Goal: Task Accomplishment & Management: Complete application form

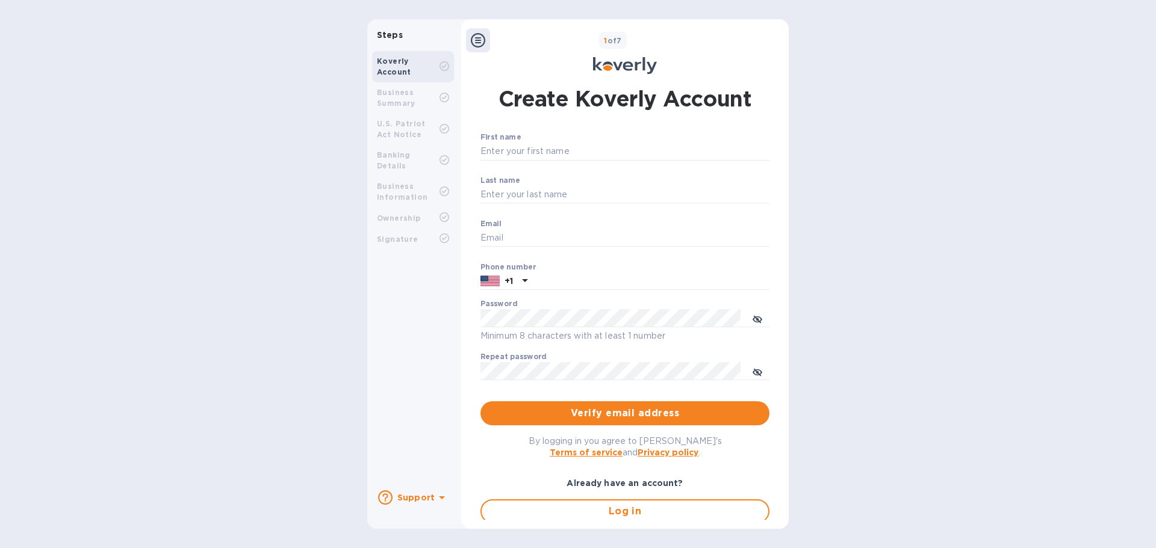
click at [516, 141] on label "First name" at bounding box center [500, 137] width 40 height 7
click at [516, 143] on input "First name" at bounding box center [624, 152] width 289 height 18
click at [518, 149] on input "First name" at bounding box center [624, 152] width 289 height 18
type input "[PERSON_NAME]"
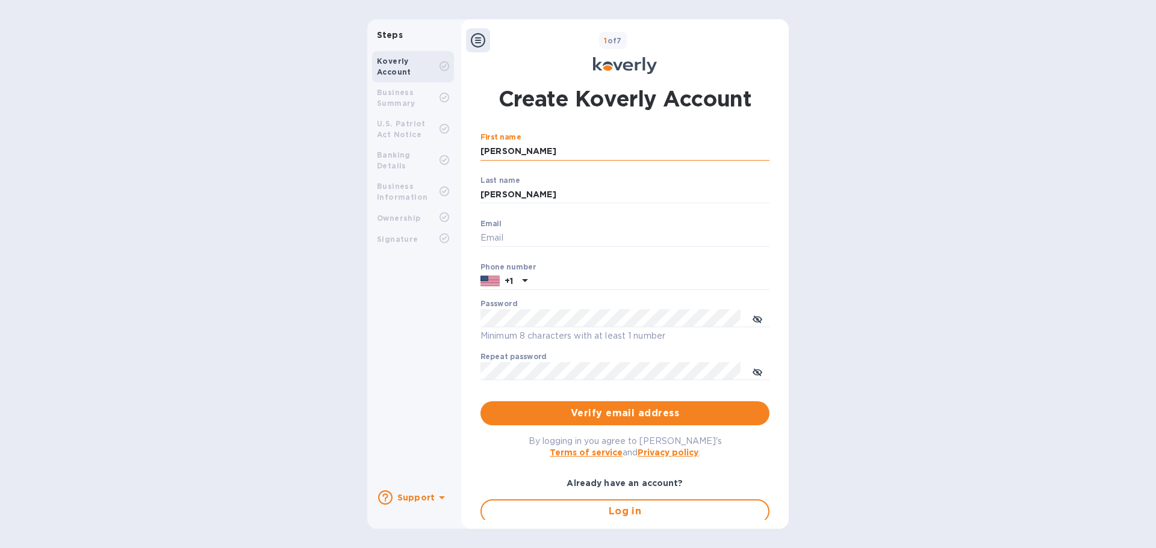
type input "[EMAIL_ADDRESS][DOMAIN_NAME]"
type input "3472364759"
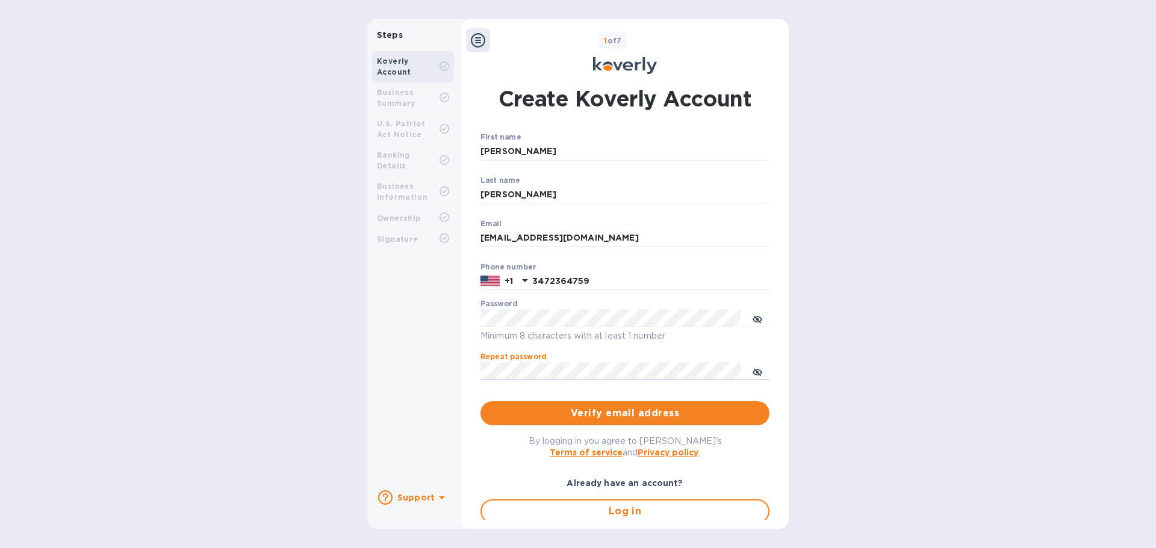
click at [480, 401] on button "Verify email address" at bounding box center [624, 413] width 289 height 24
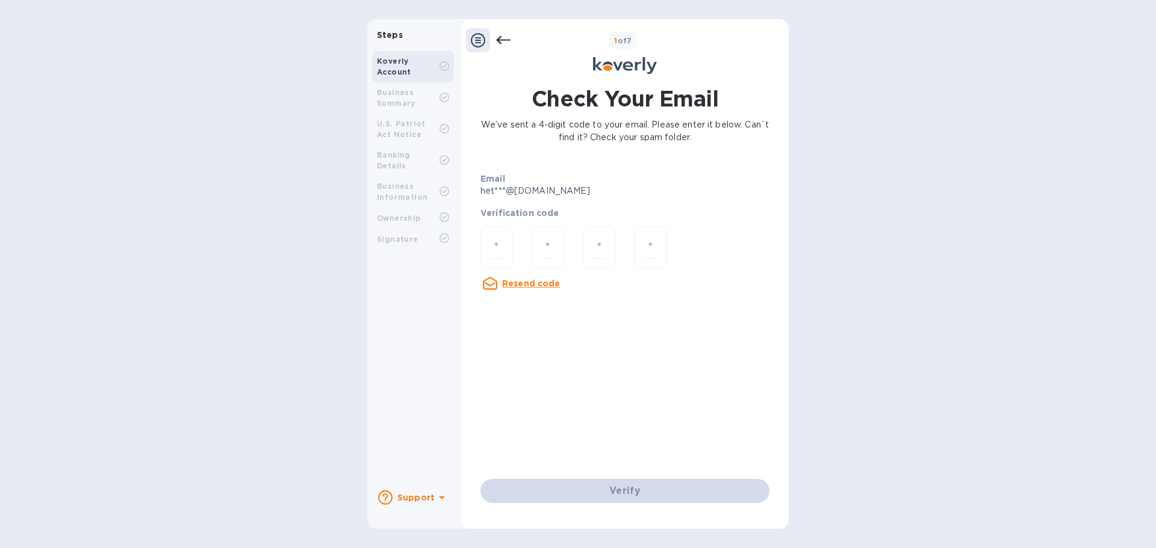
click at [495, 36] on div at bounding box center [488, 40] width 45 height 24
click at [505, 36] on icon at bounding box center [503, 40] width 14 height 14
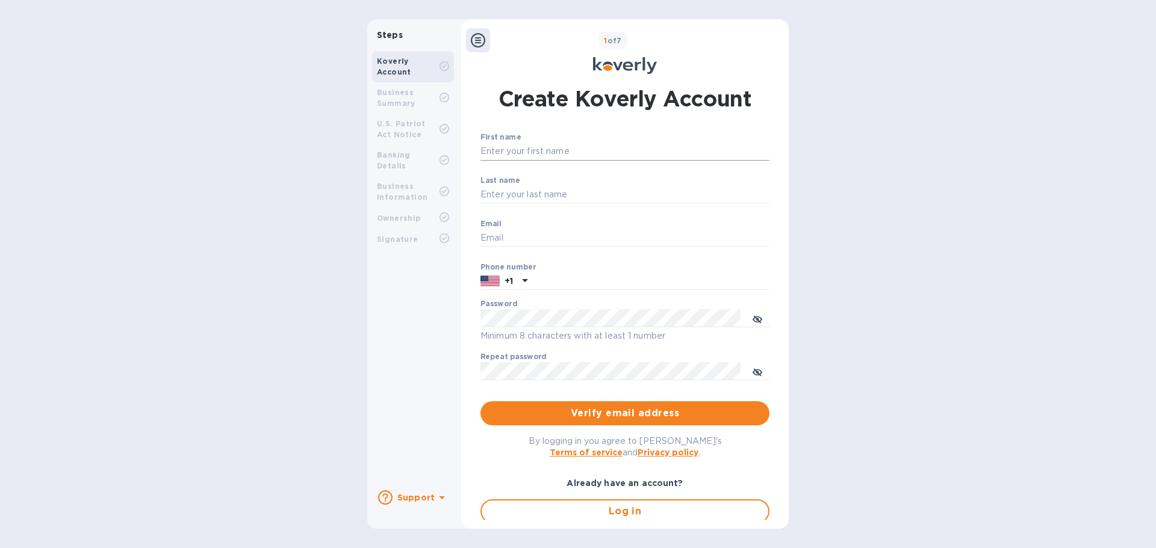
click at [510, 159] on input "First name" at bounding box center [624, 152] width 289 height 18
type input "[PERSON_NAME]"
type input "[EMAIL_ADDRESS][DOMAIN_NAME]"
type input "3472364759"
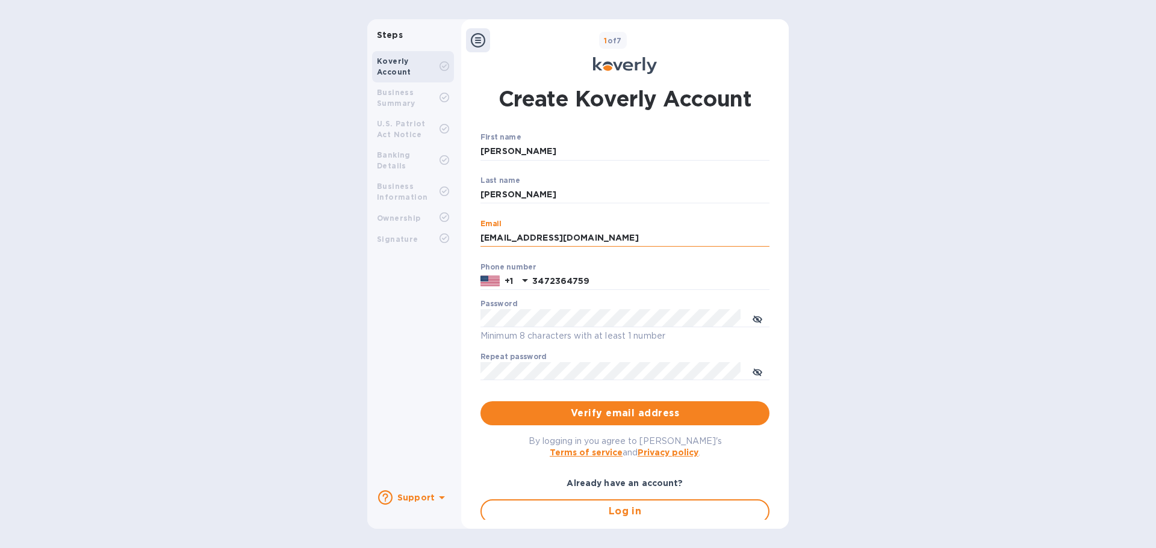
click at [521, 241] on input "[EMAIL_ADDRESS][DOMAIN_NAME]" at bounding box center [624, 238] width 289 height 18
type input "[EMAIL_ADDRESS][DOMAIN_NAME]"
click at [577, 404] on button "Verify email address" at bounding box center [624, 413] width 289 height 24
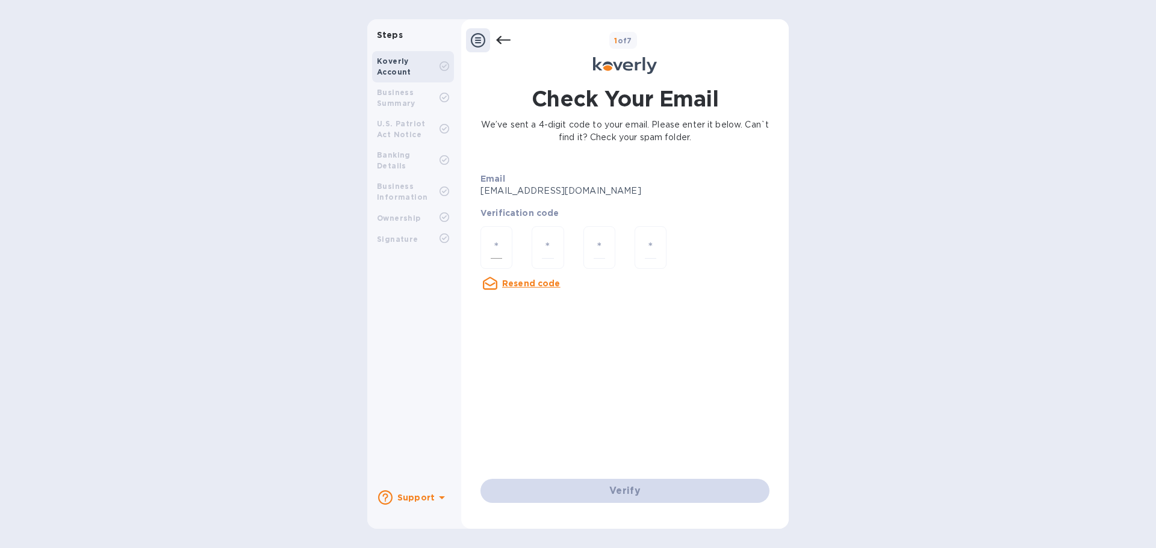
click at [491, 247] on input "number" at bounding box center [496, 248] width 11 height 22
click at [493, 250] on input "number" at bounding box center [496, 248] width 11 height 22
click at [507, 253] on div at bounding box center [496, 247] width 32 height 43
paste input "2"
type input "2"
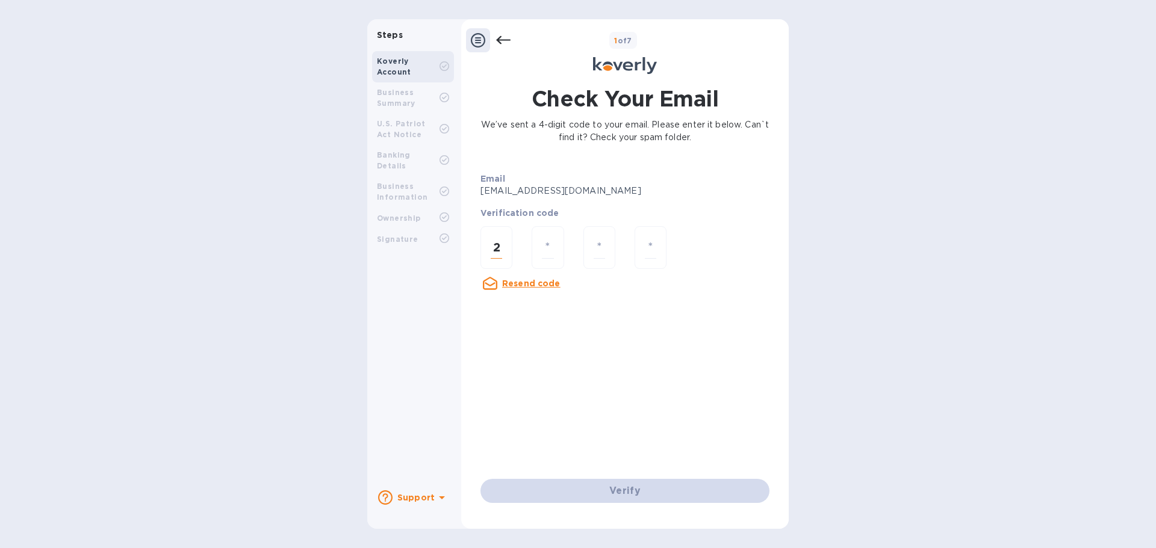
type input "2"
type input "6"
type input "7"
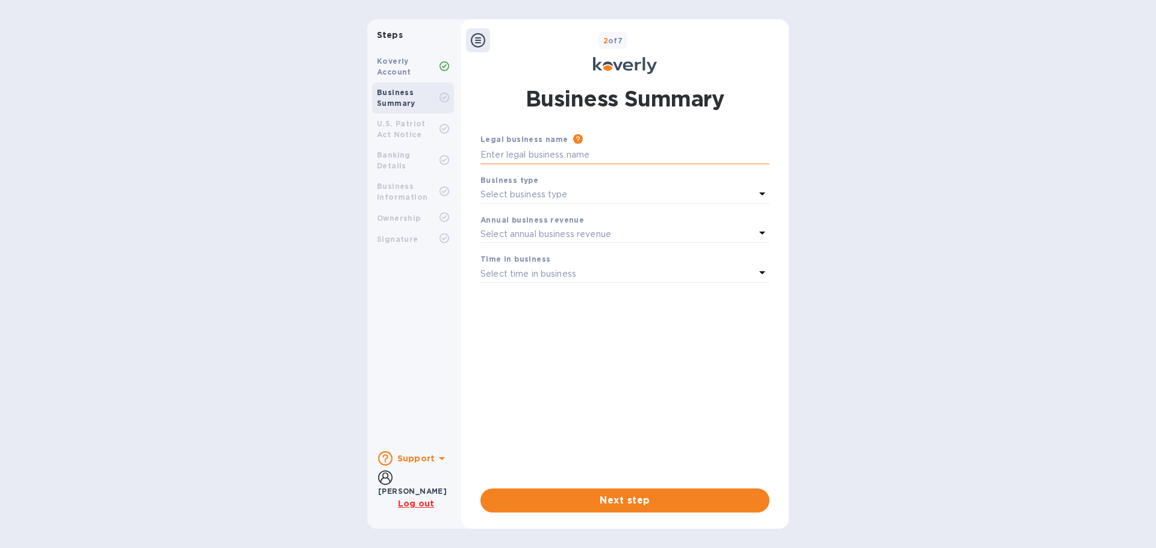
click at [530, 158] on input "text" at bounding box center [624, 155] width 289 height 18
type input "Life Biologics LLC"
click at [515, 199] on p "Select business type" at bounding box center [523, 194] width 87 height 13
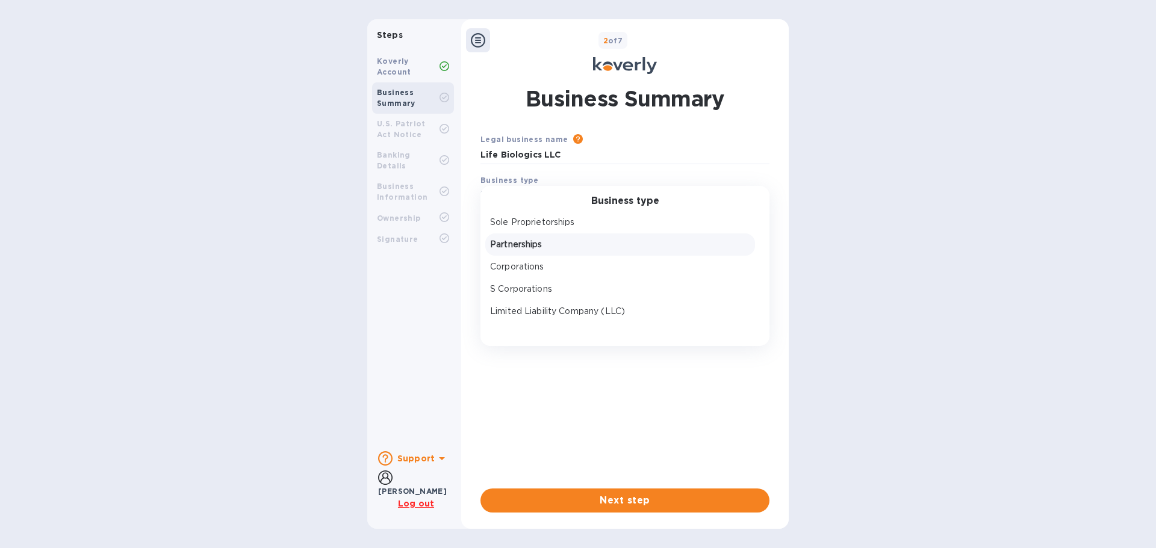
click at [543, 244] on p "Partnerships" at bounding box center [620, 244] width 260 height 13
click at [535, 222] on b "Annual business revenue" at bounding box center [532, 219] width 104 height 9
click at [540, 235] on p "Select annual business revenue" at bounding box center [545, 234] width 131 height 13
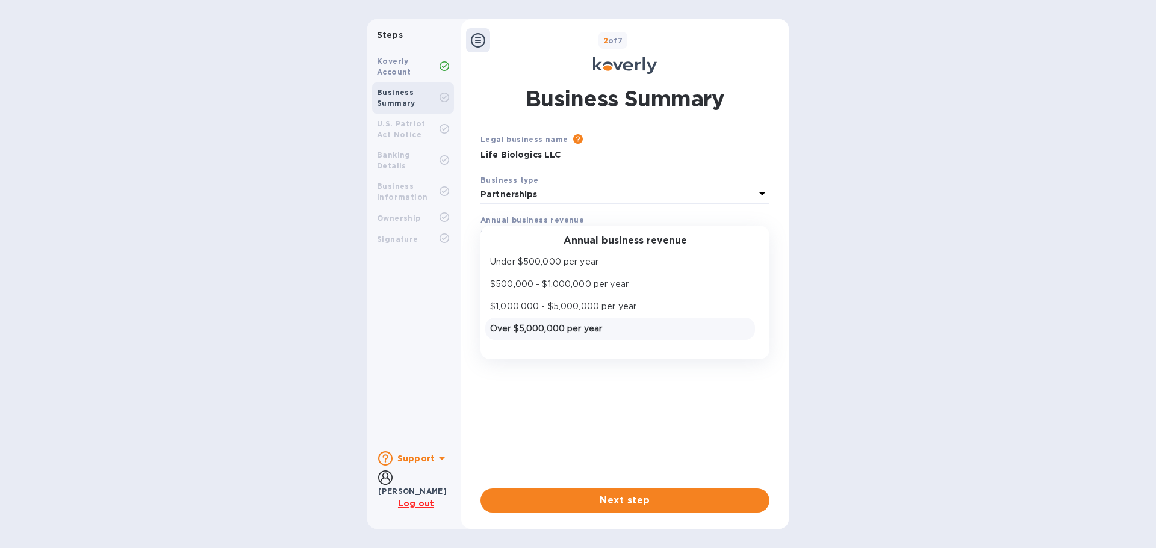
click at [557, 320] on div "Over $5,000,000 per year" at bounding box center [620, 328] width 265 height 17
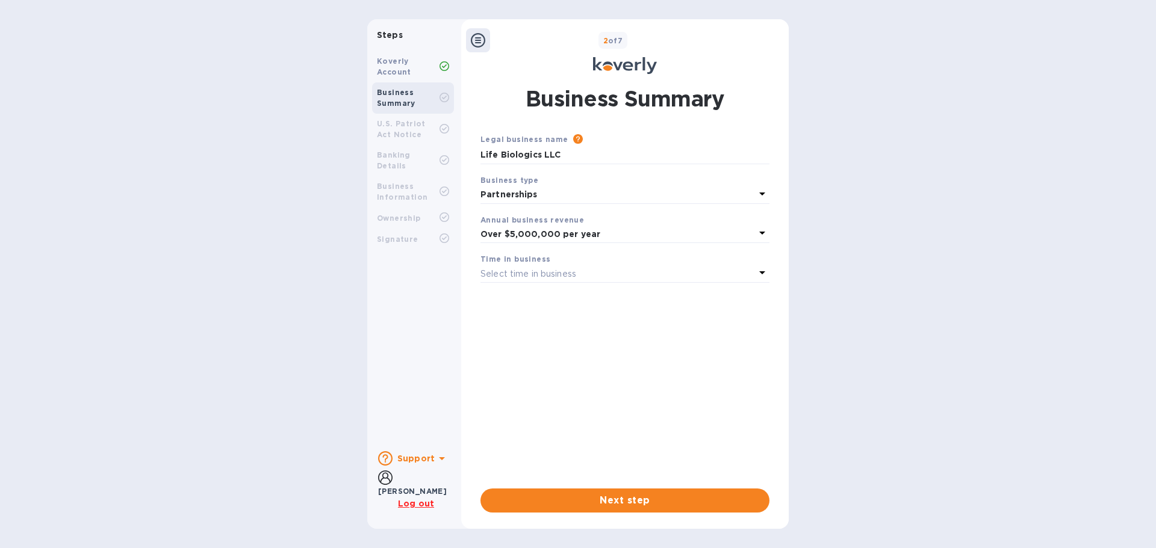
click at [526, 266] on div "Select time in business" at bounding box center [617, 273] width 274 height 17
click at [540, 324] on p "1 - 3 years" at bounding box center [620, 324] width 260 height 13
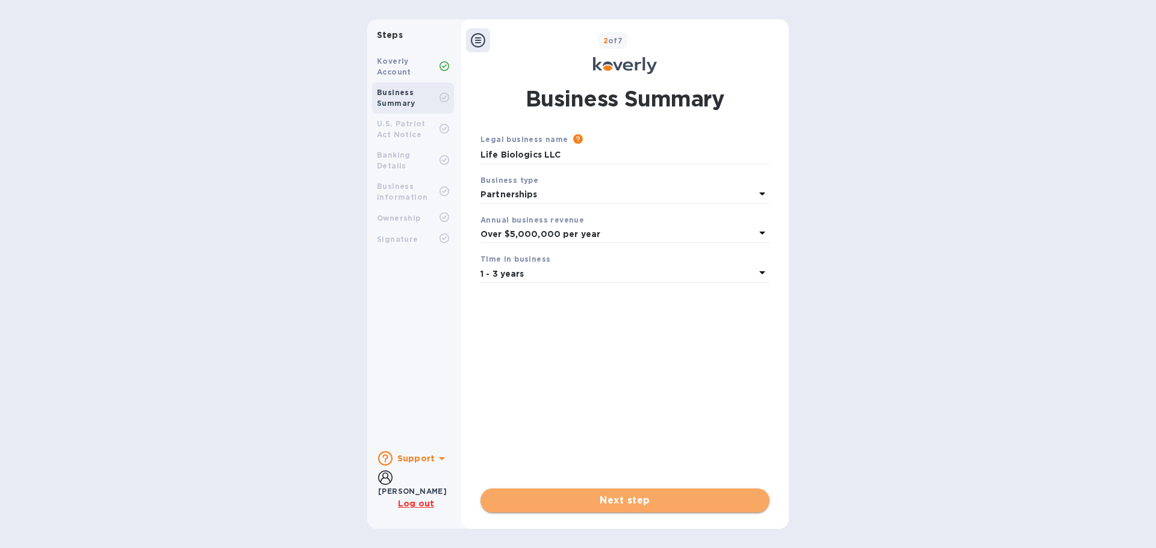
click at [580, 490] on button "Next step" at bounding box center [624, 501] width 289 height 24
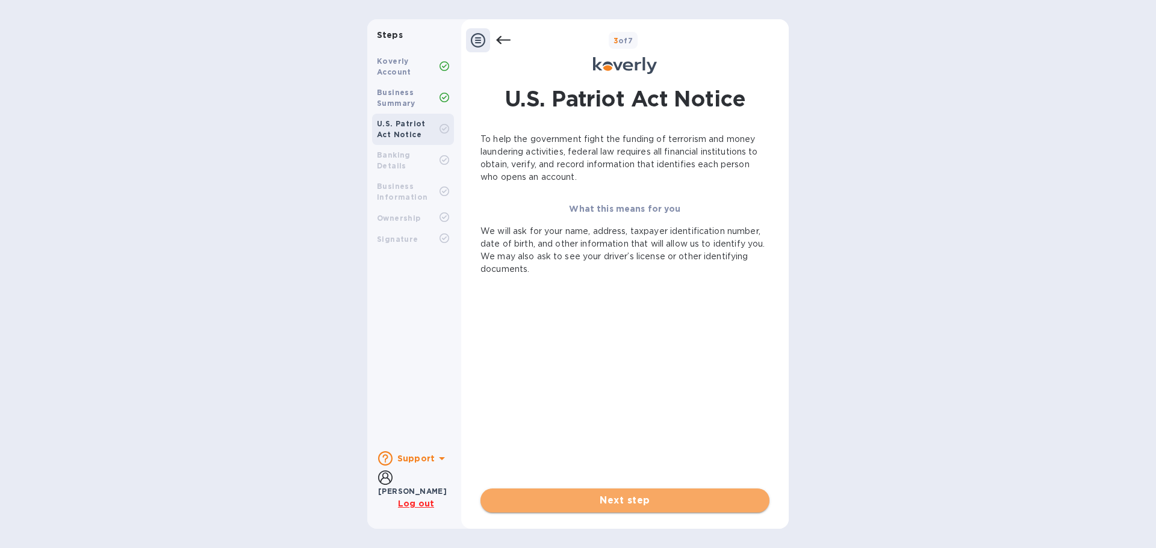
click at [598, 503] on span "Next step" at bounding box center [625, 501] width 270 height 14
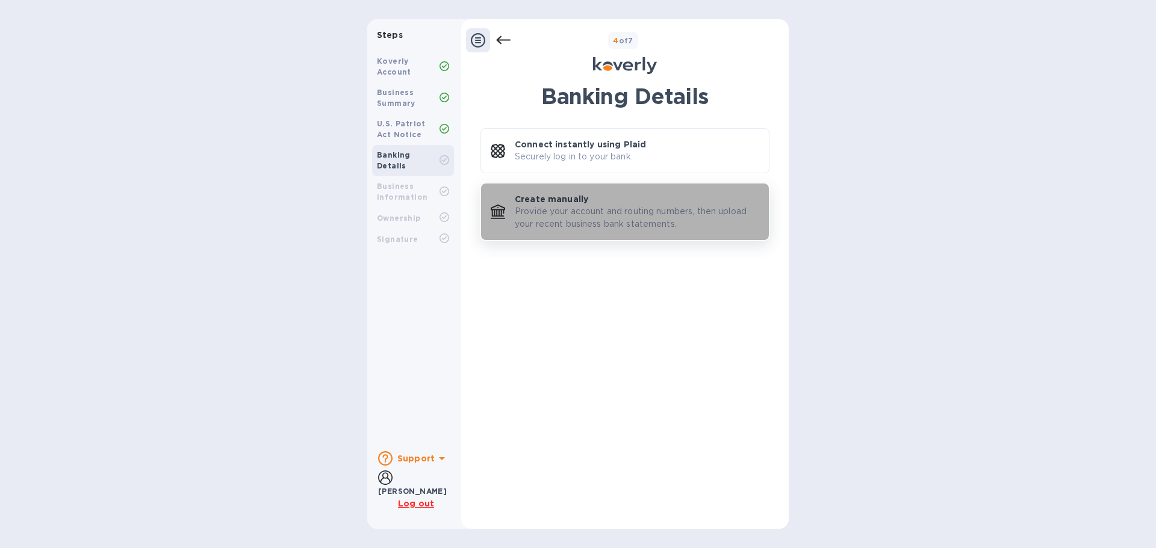
click at [560, 211] on p "Provide your account and routing numbers, then upload your recent business bank…" at bounding box center [637, 217] width 244 height 25
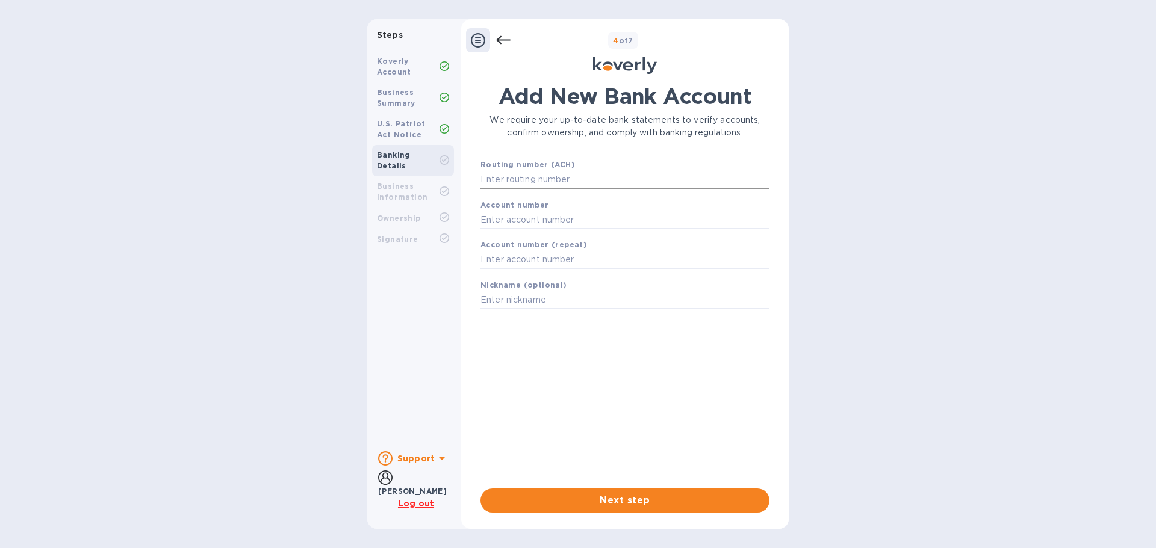
click at [558, 181] on input "text" at bounding box center [624, 180] width 289 height 18
click at [532, 193] on div "Routing number (ACH) Account number Account number (repeat) Nickname (optional)" at bounding box center [624, 228] width 299 height 150
click at [539, 176] on input "text" at bounding box center [624, 180] width 289 height 18
type input "021406667"
type input "5000286913"
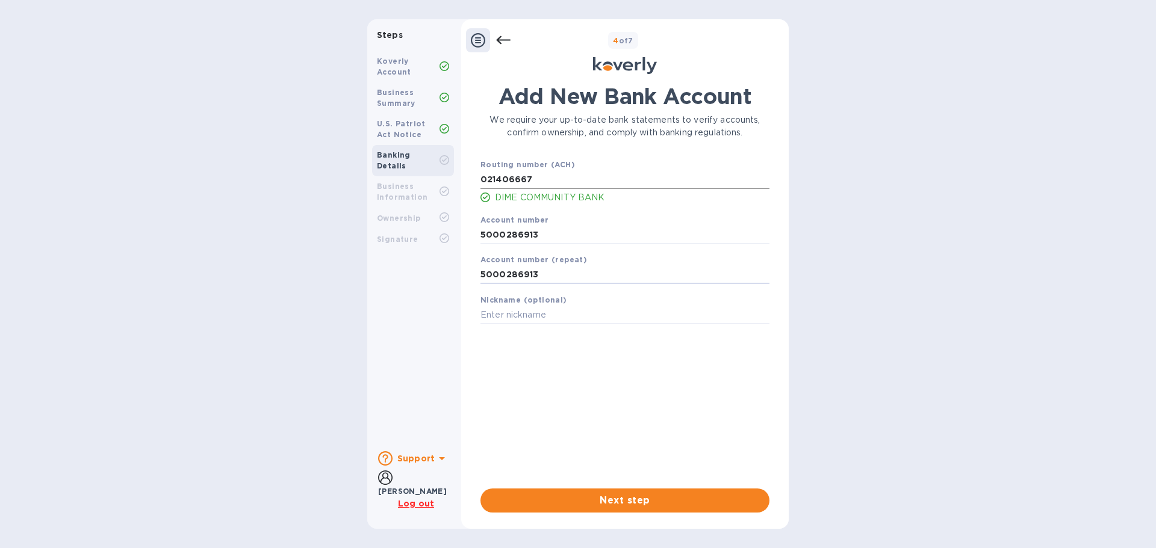
type input "5000286913"
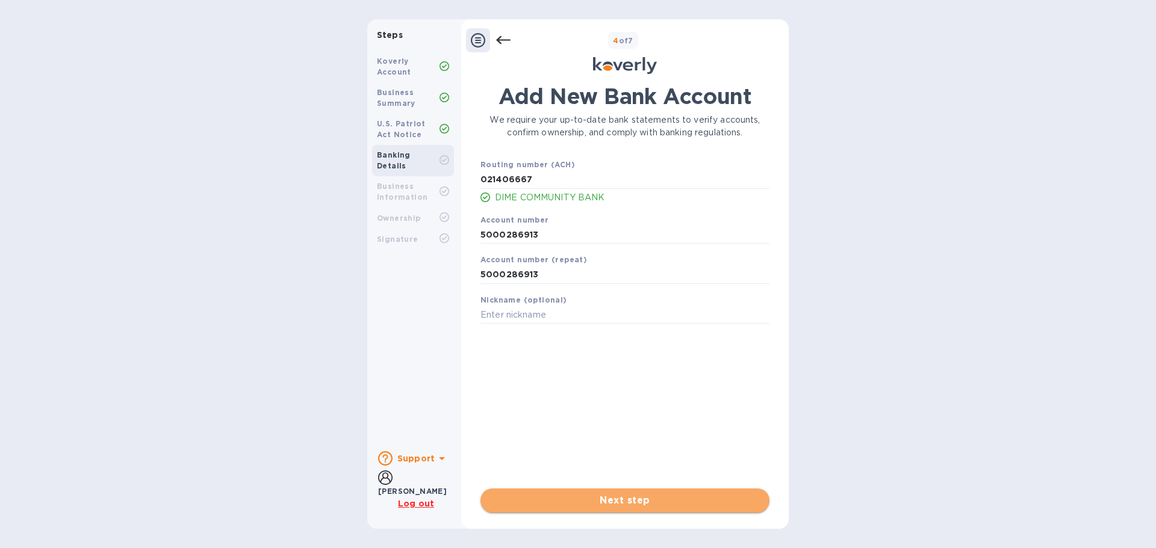
click at [577, 509] on button "Next step" at bounding box center [624, 501] width 289 height 24
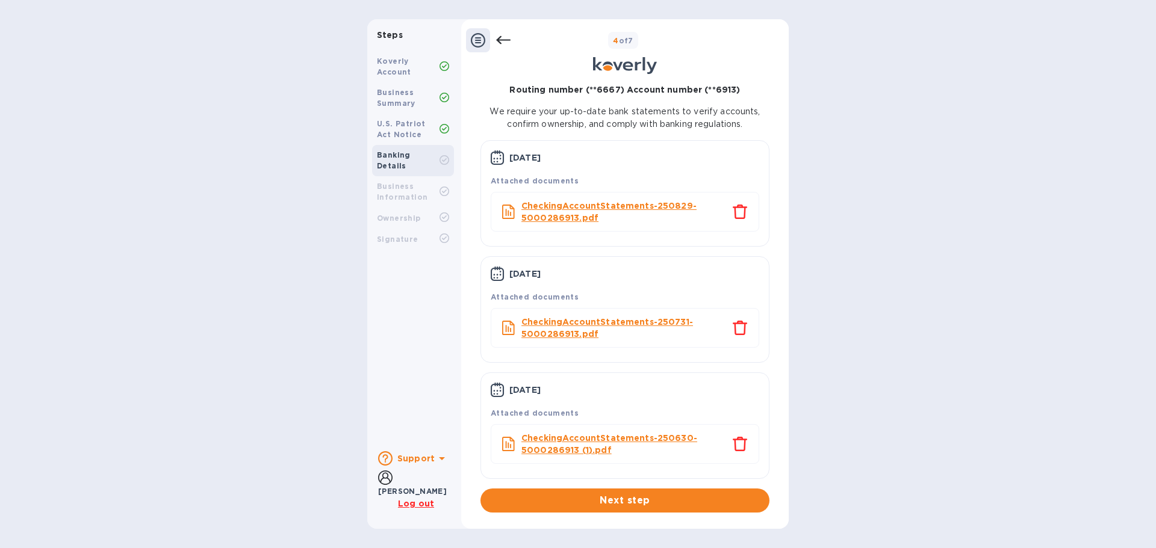
scroll to position [35, 0]
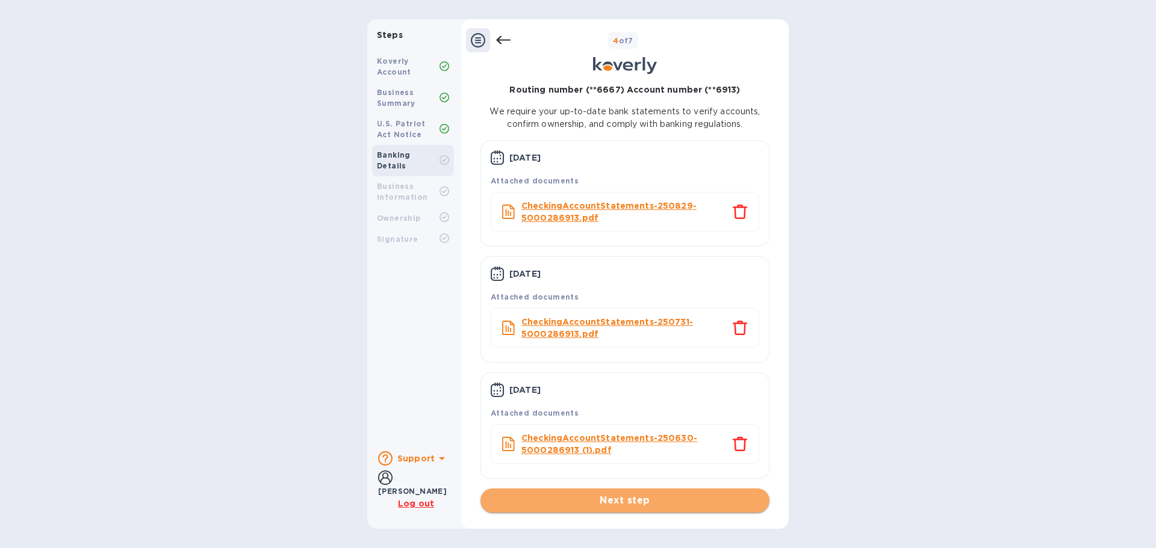
click at [598, 504] on span "Next step" at bounding box center [625, 501] width 270 height 14
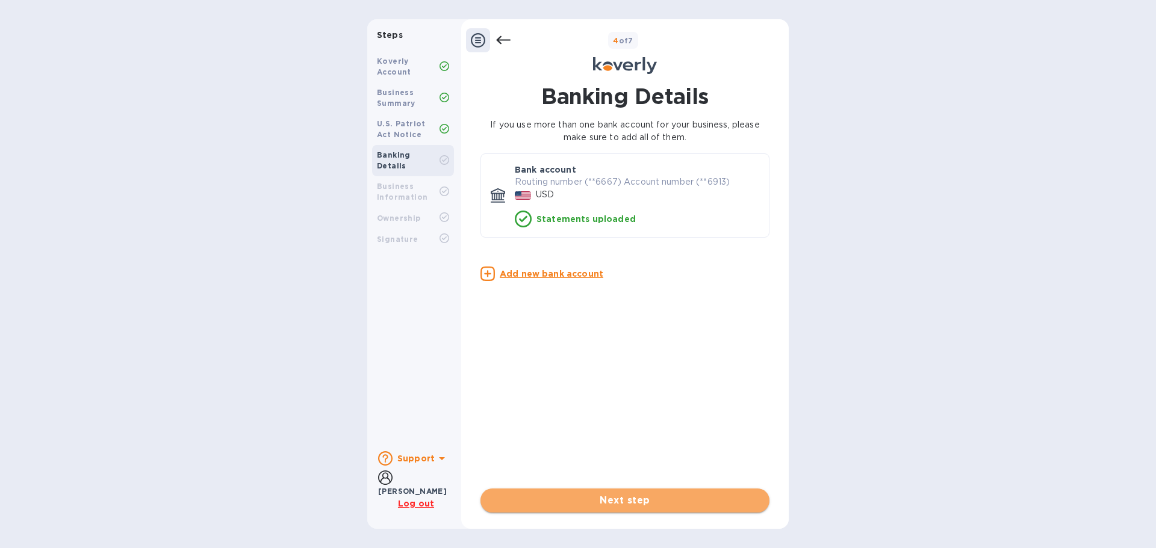
click at [618, 499] on span "Next step" at bounding box center [625, 501] width 270 height 14
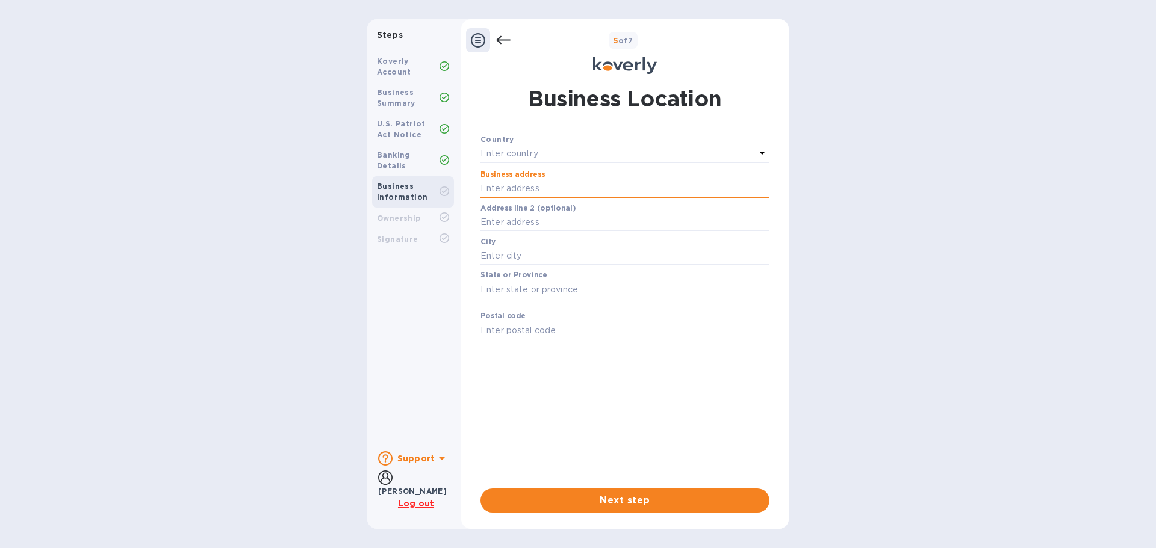
click at [513, 185] on input "text" at bounding box center [624, 189] width 289 height 18
type input "[STREET_ADDRESS]"
type input "Suite #206"
type input "Lakewood"
type input "[GEOGRAPHIC_DATA]"
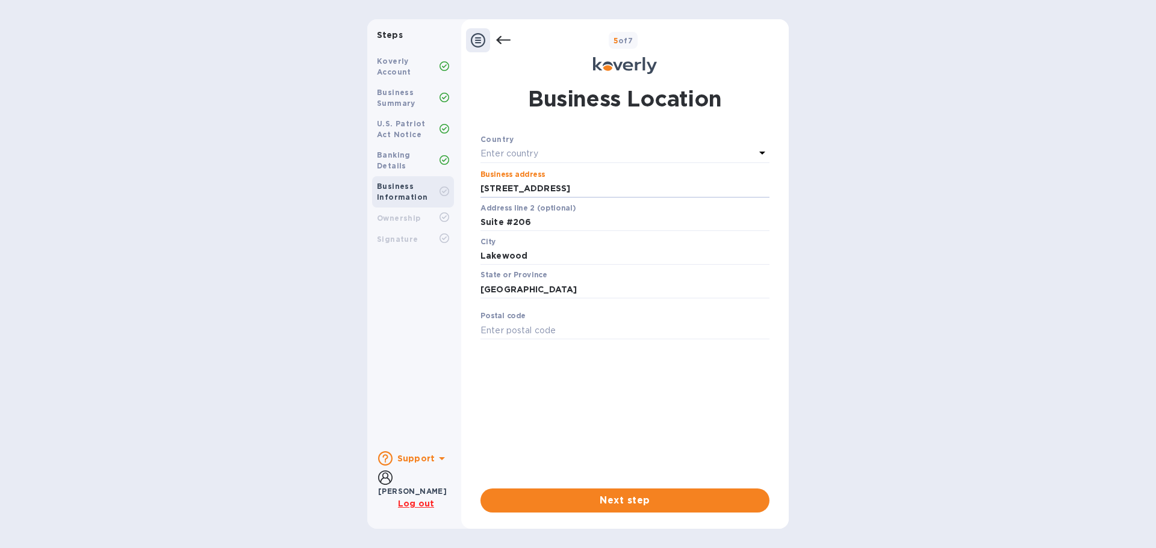
type input "08701"
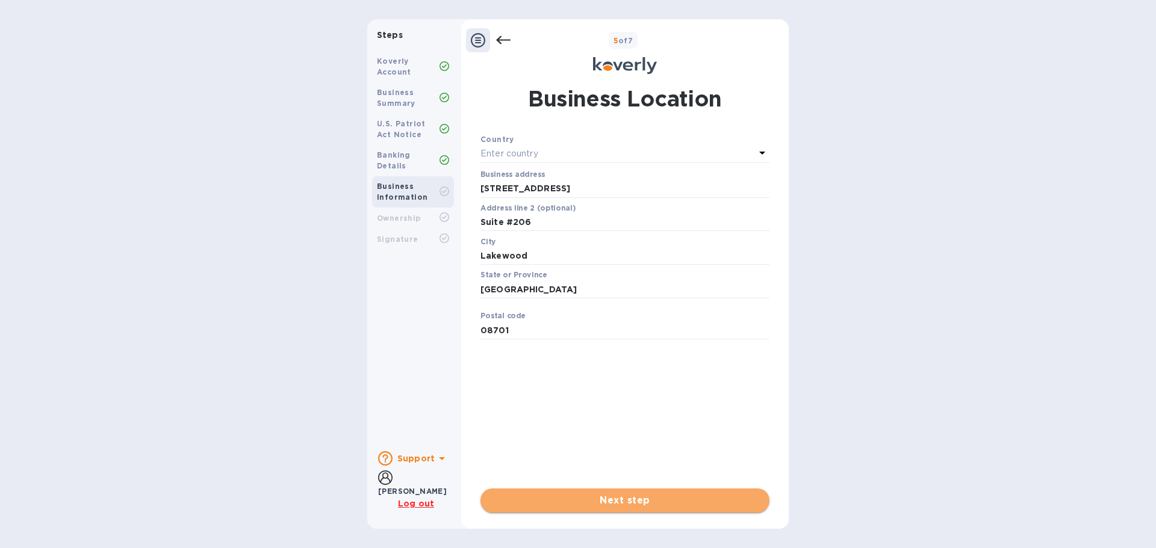
click at [579, 489] on button "Next step" at bounding box center [624, 501] width 289 height 24
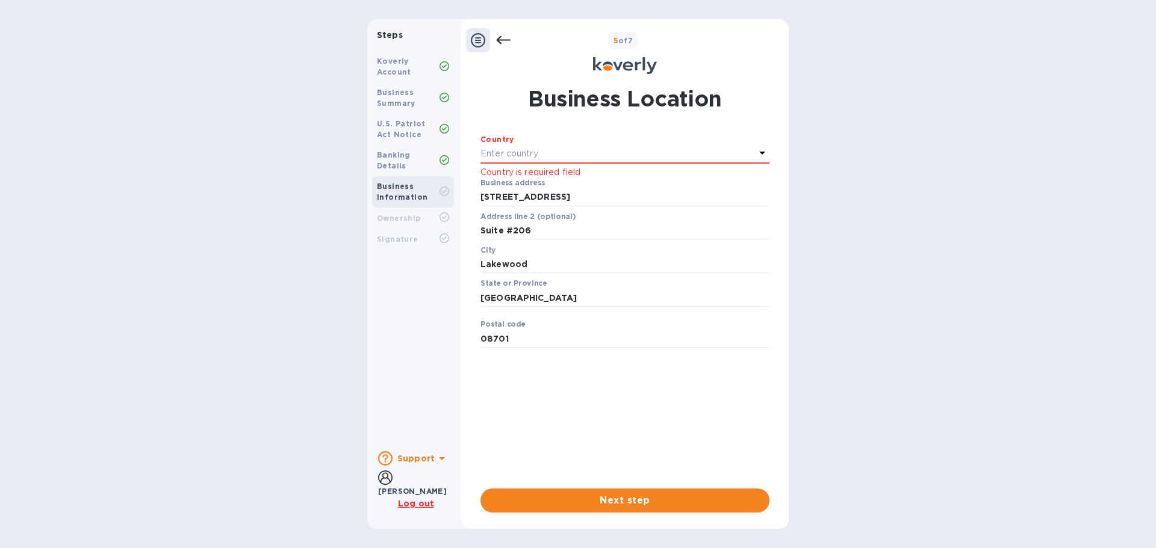
click at [521, 150] on p "Enter country" at bounding box center [509, 153] width 58 height 13
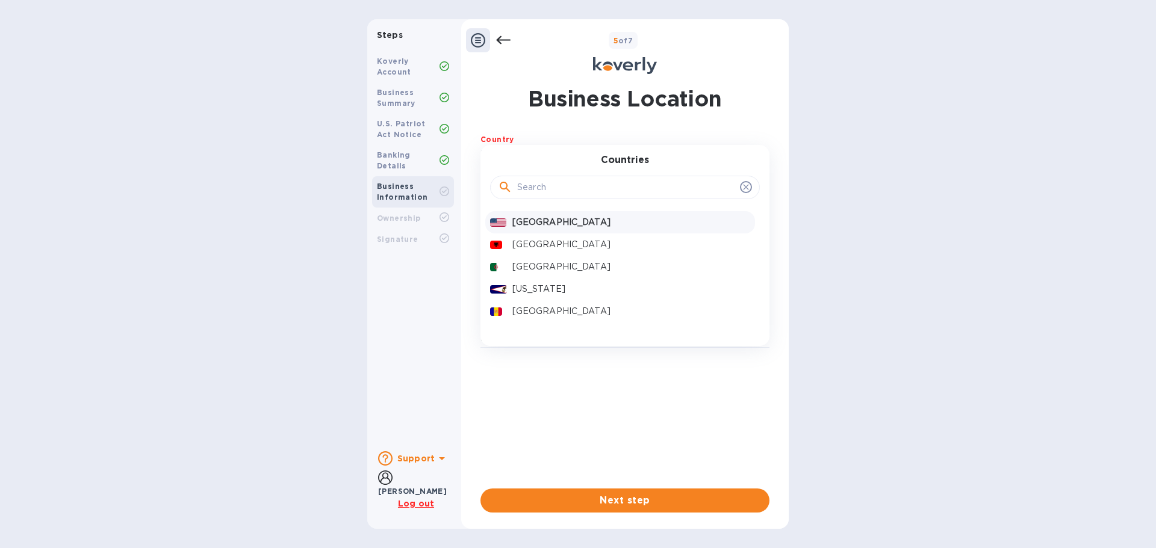
click at [542, 219] on p "[GEOGRAPHIC_DATA]" at bounding box center [631, 222] width 238 height 13
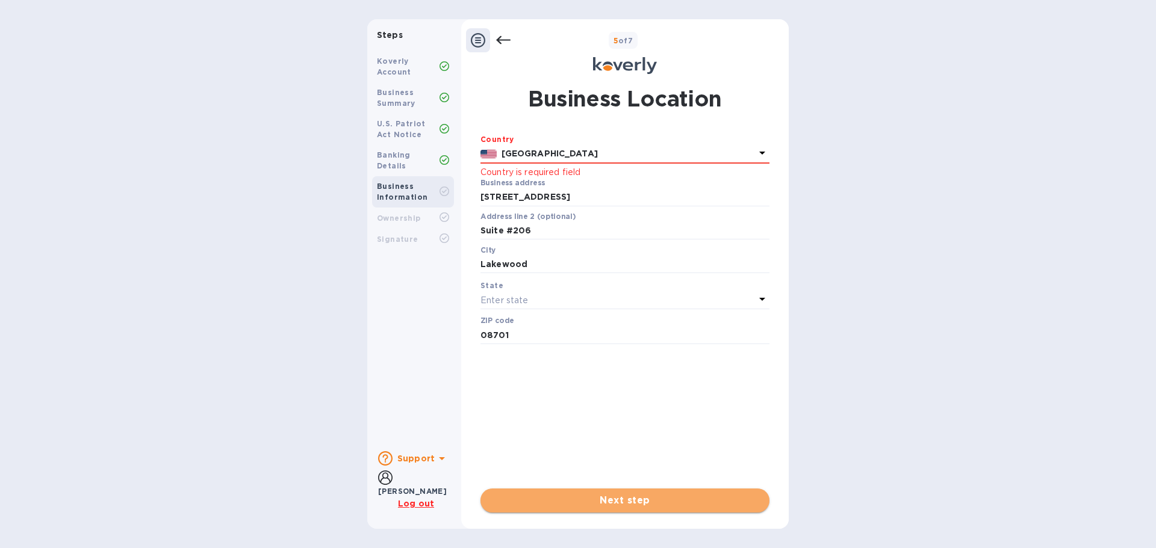
click at [579, 495] on span "Next step" at bounding box center [625, 501] width 270 height 14
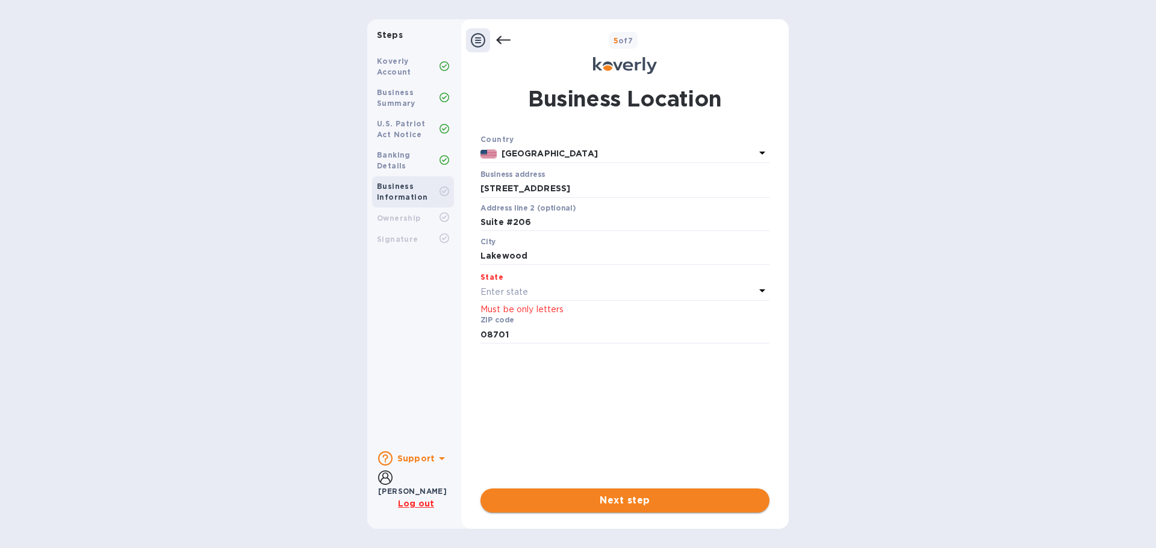
click at [579, 497] on span "Next step" at bounding box center [625, 501] width 270 height 14
click at [519, 284] on div "Enter state" at bounding box center [617, 291] width 274 height 17
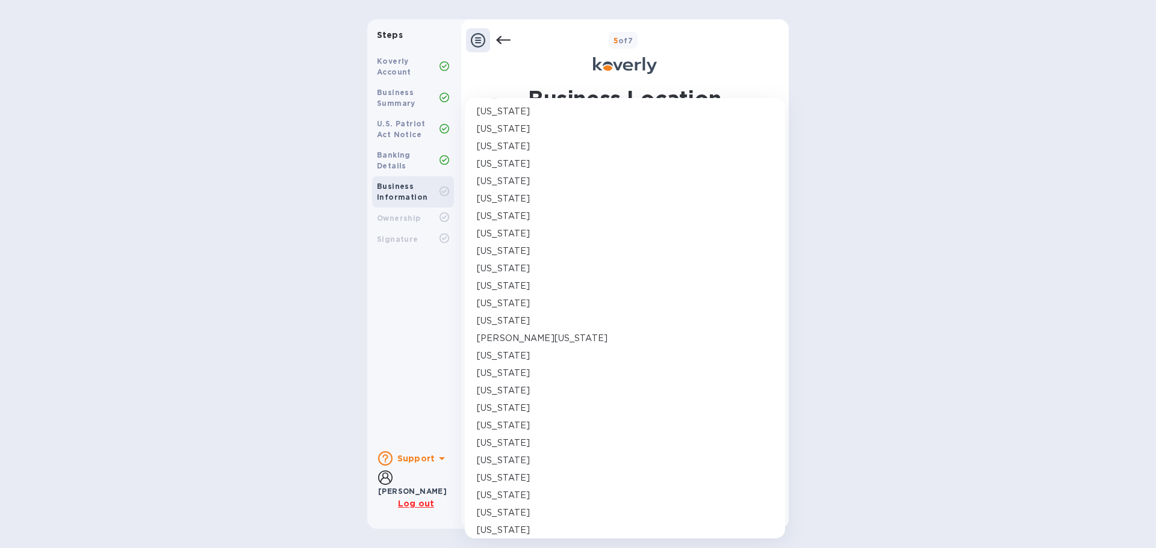
scroll to position [301, 0]
click at [516, 477] on div "[US_STATE]" at bounding box center [624, 470] width 301 height 17
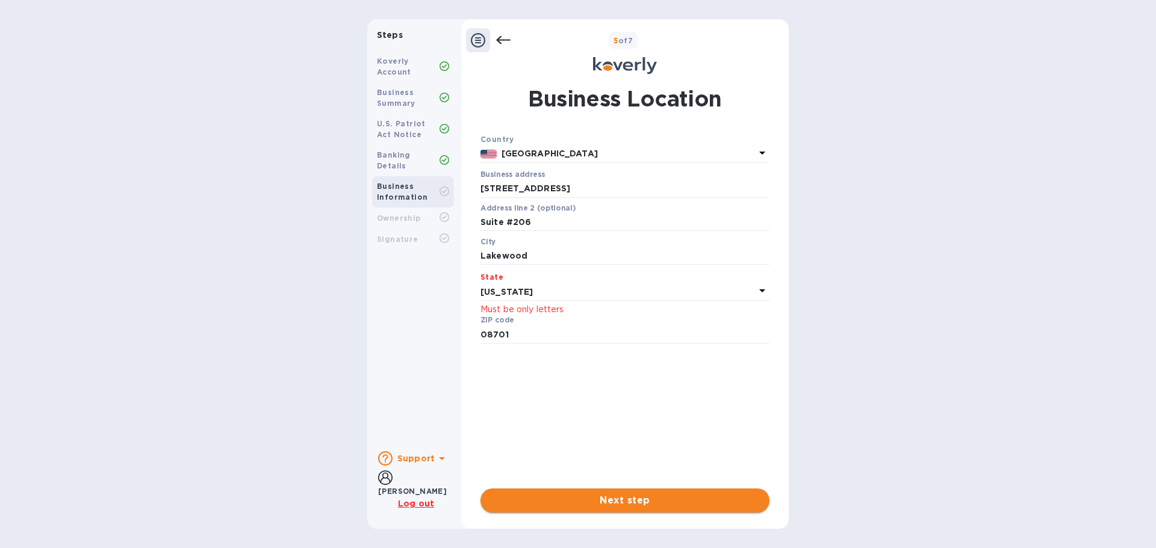
click at [580, 504] on span "Next step" at bounding box center [625, 501] width 270 height 14
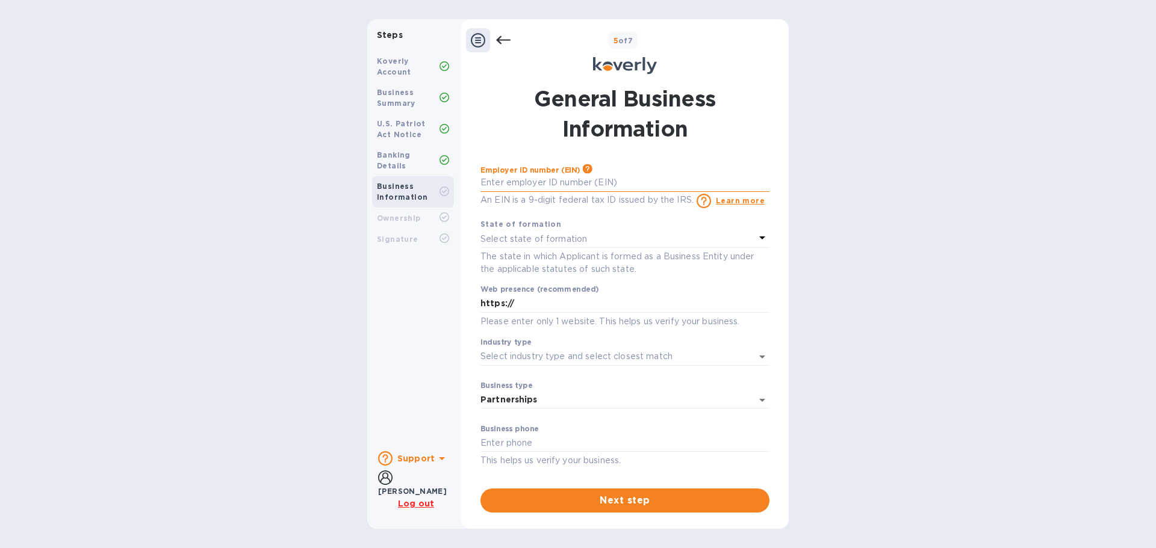
click at [528, 181] on input "text" at bounding box center [624, 183] width 289 height 18
click at [523, 239] on p "Select state of formation" at bounding box center [533, 239] width 107 height 13
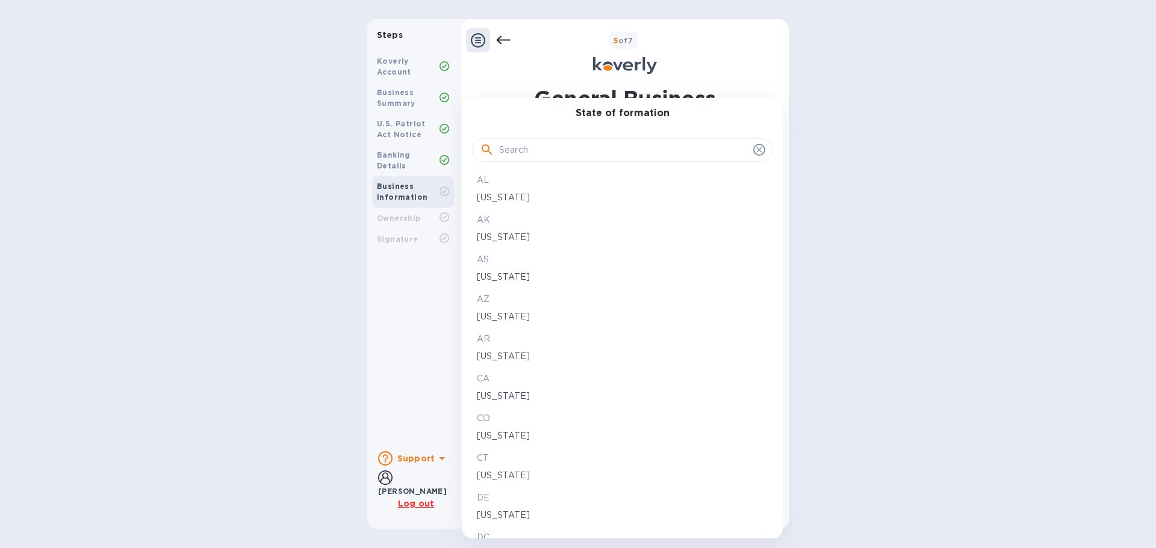
click at [520, 155] on input "text" at bounding box center [623, 150] width 249 height 18
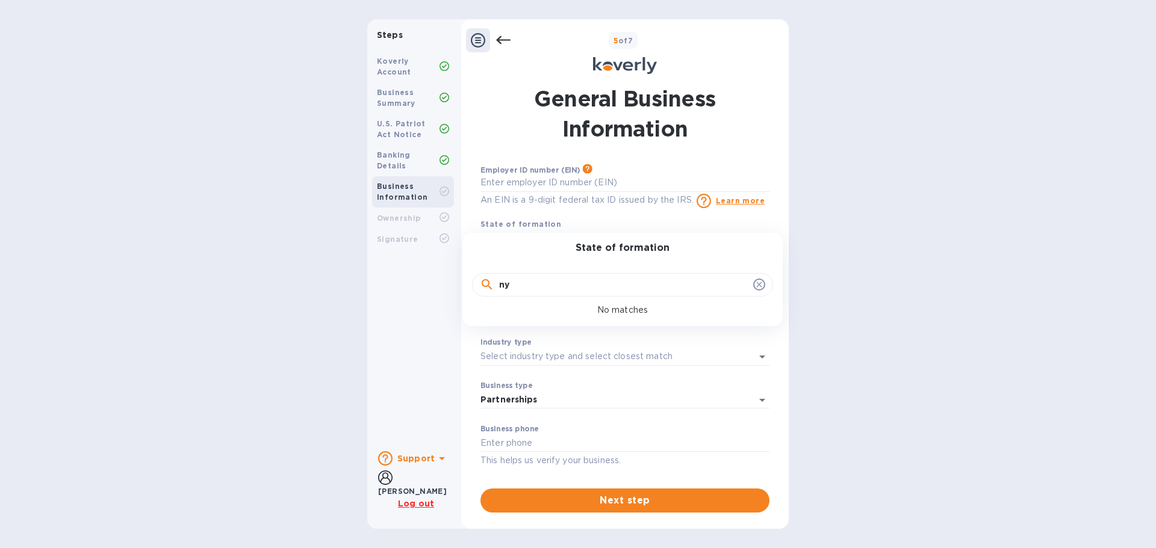
type input "n"
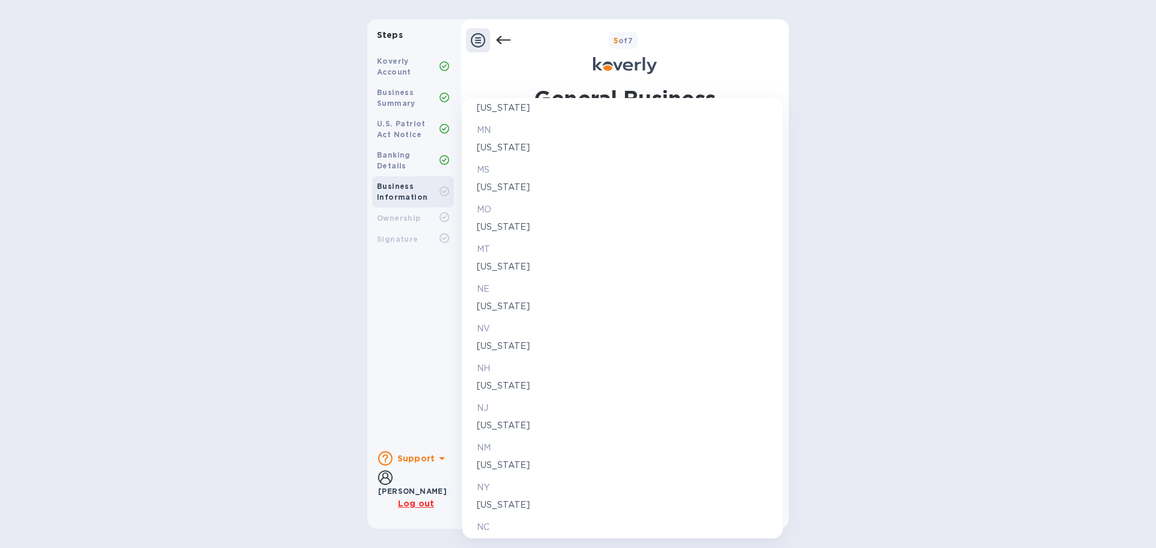
scroll to position [1144, 0]
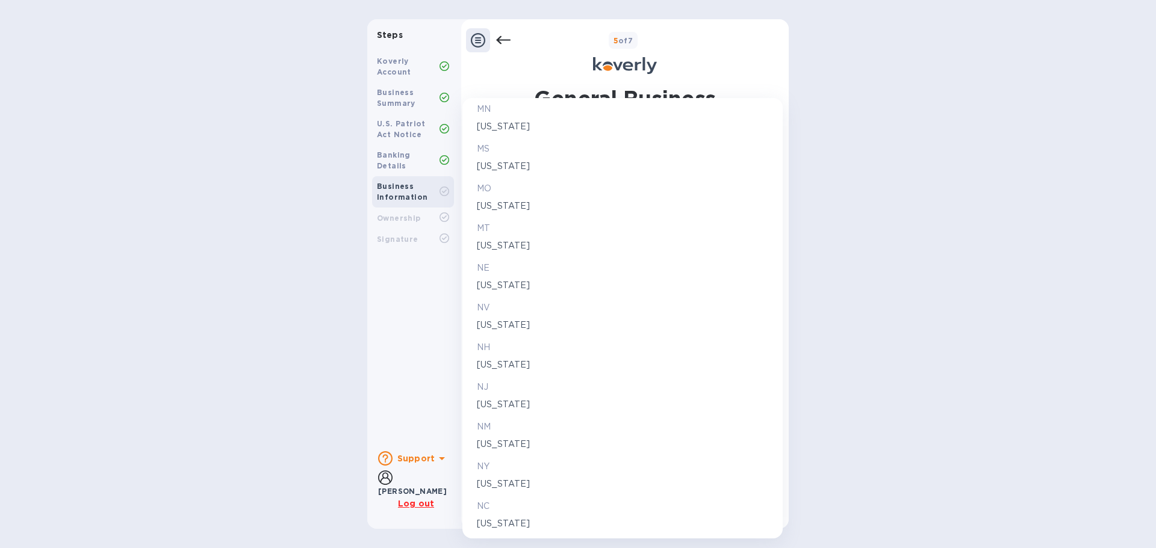
click at [501, 485] on p "[US_STATE]" at bounding box center [622, 484] width 291 height 13
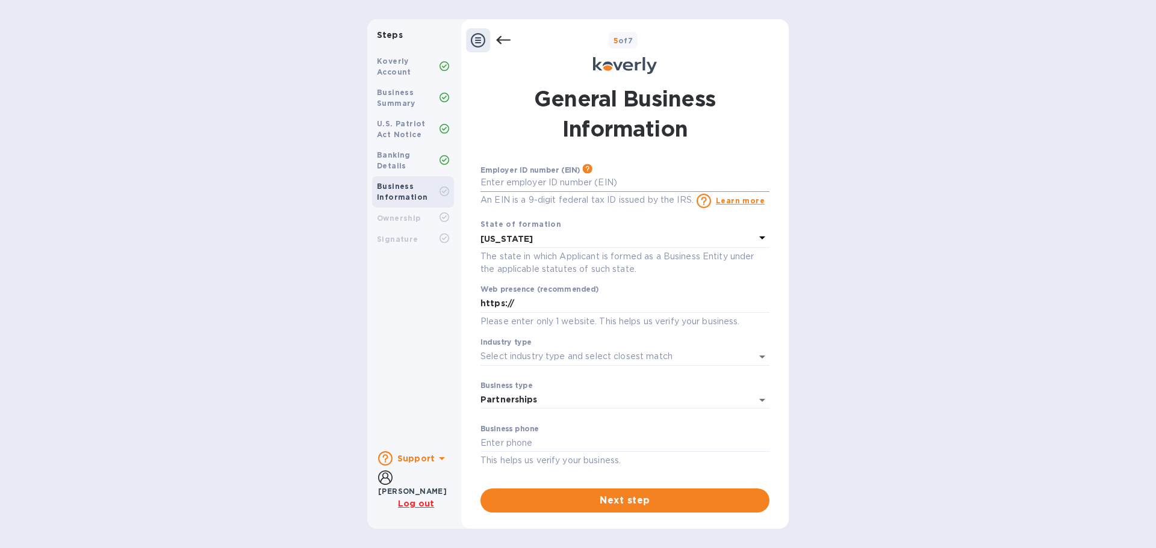
click at [527, 179] on input "text" at bounding box center [624, 183] width 289 height 18
type input "***91"
type input "[URL][DOMAIN_NAME]"
click at [513, 359] on input "Industry type" at bounding box center [607, 356] width 255 height 17
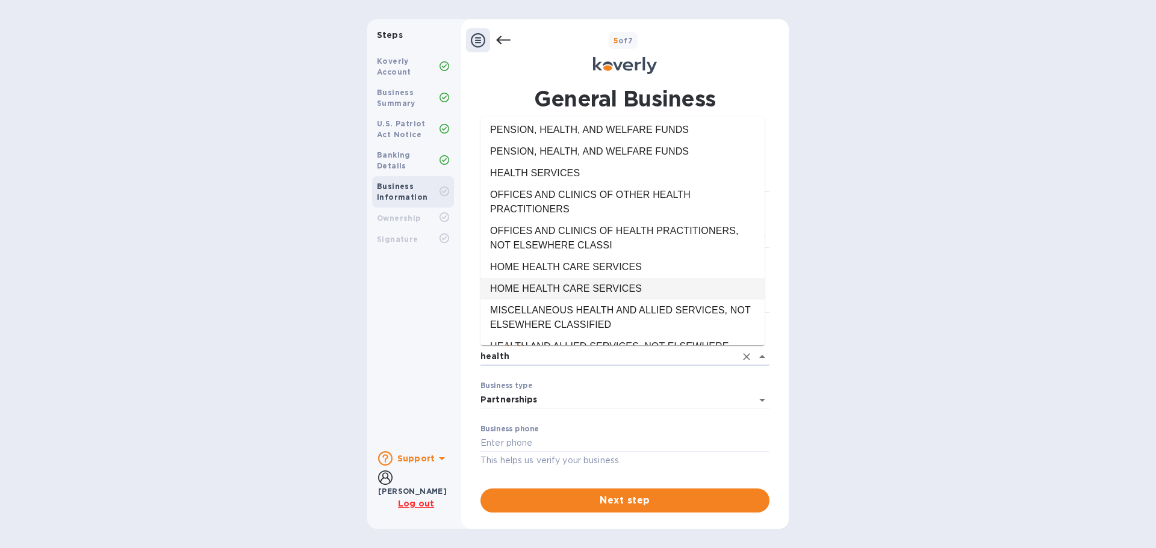
scroll to position [120, 0]
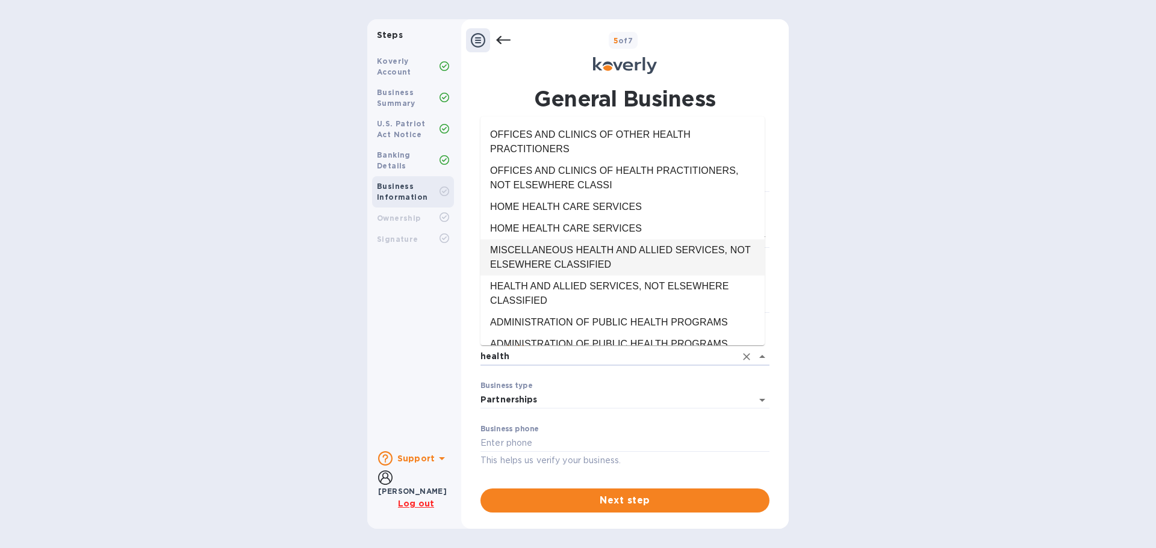
click at [578, 246] on li "MISCELLANEOUS HEALTH AND ALLIED SERVICES, NOT ELSEWHERE CLASSIFIED" at bounding box center [622, 258] width 284 height 36
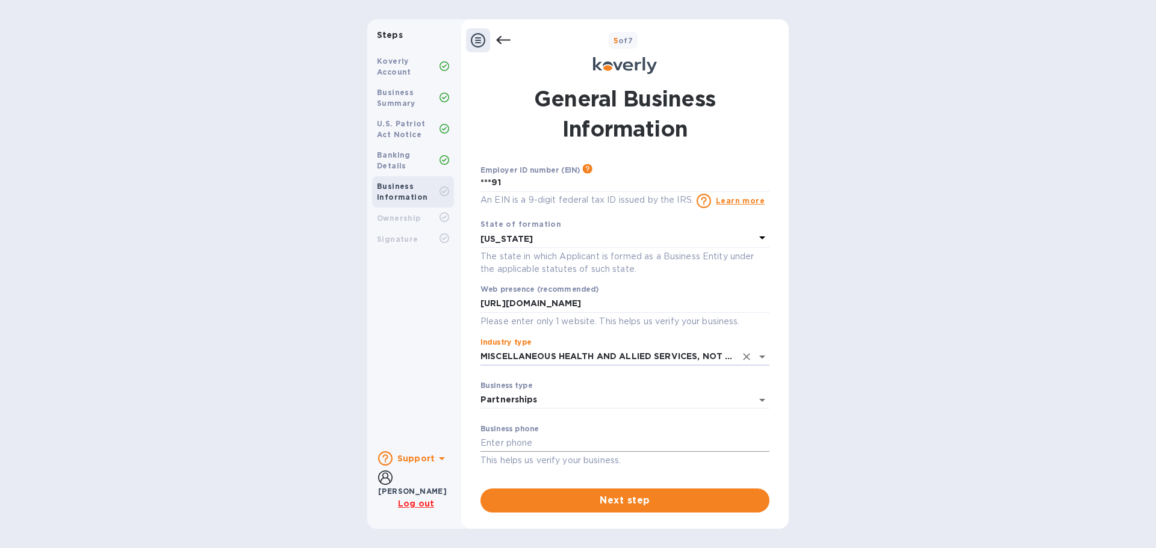
type input "MISCELLANEOUS HEALTH AND ALLIED SERVICES, NOT ELSEWHERE CLASSIFIED"
click at [559, 436] on input "text" at bounding box center [624, 444] width 289 height 18
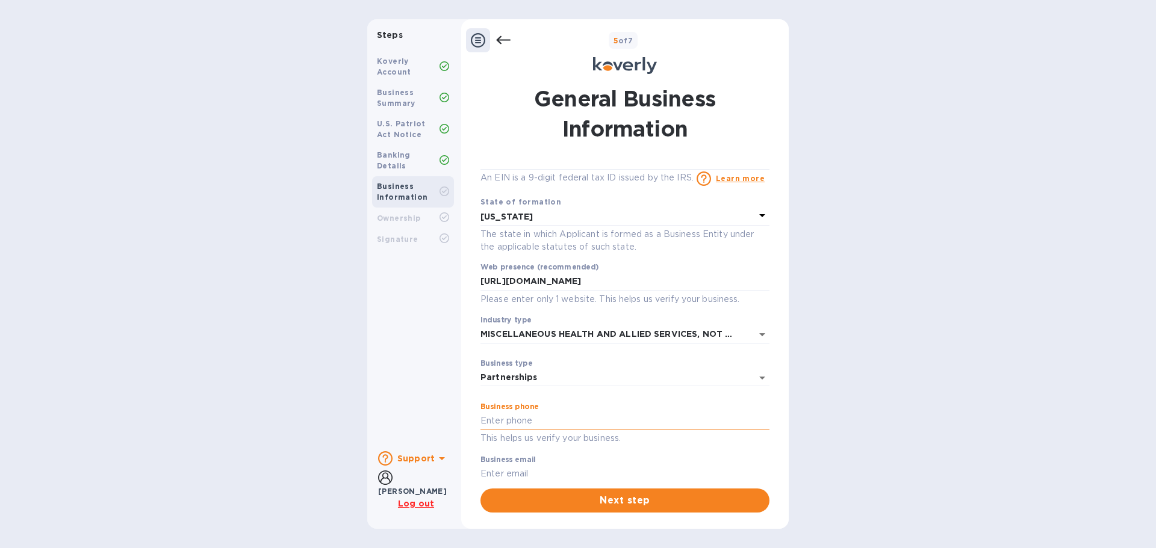
scroll to position [42, 0]
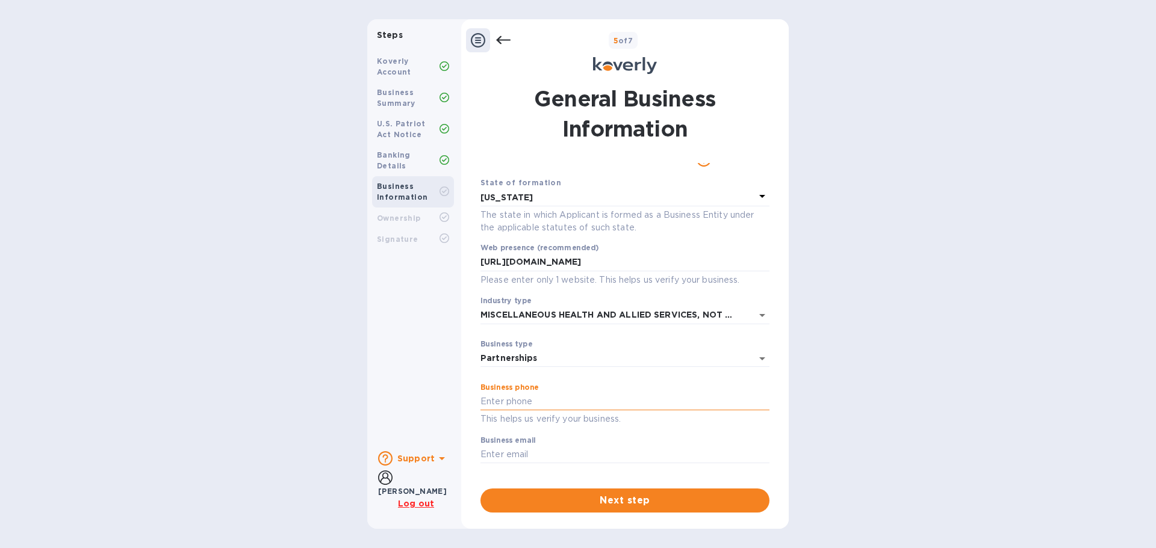
click at [512, 401] on input "text" at bounding box center [624, 402] width 289 height 18
click at [513, 460] on input "text" at bounding box center [624, 455] width 289 height 18
type input "j"
type input "[EMAIL_ADDRESS][DOMAIN_NAME]"
click at [545, 407] on input "text" at bounding box center [624, 402] width 289 height 18
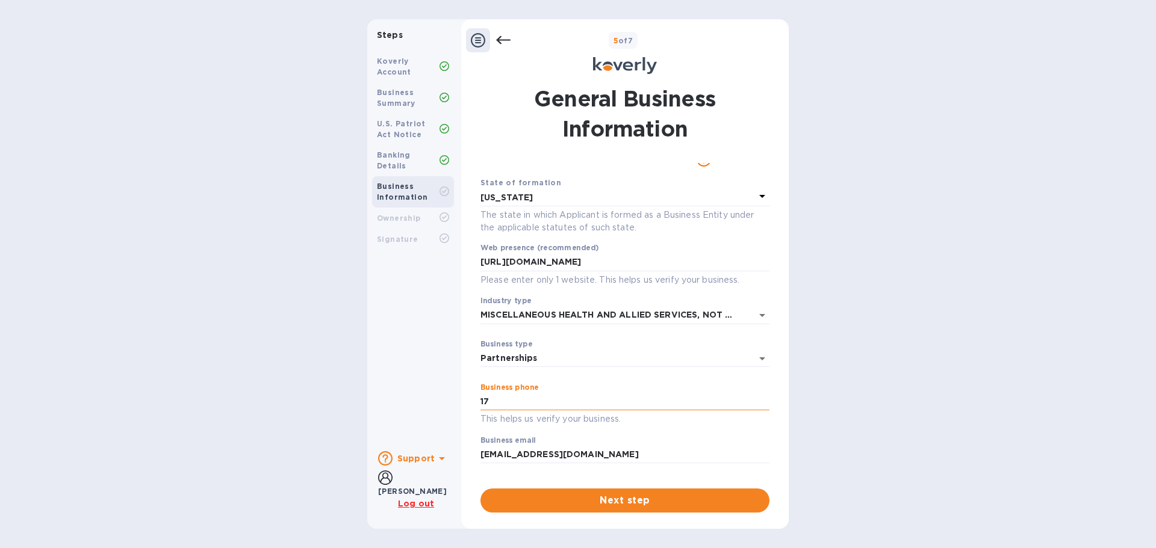
type input "1"
type input "7183886230"
click at [568, 494] on span "Next step" at bounding box center [625, 501] width 270 height 14
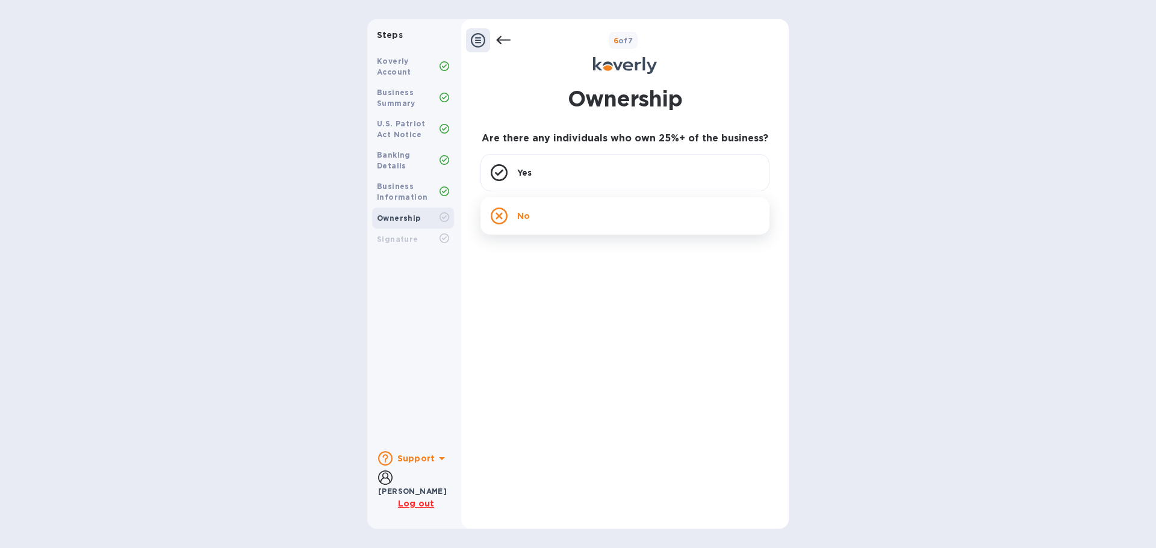
click at [547, 202] on div "No" at bounding box center [624, 215] width 289 height 37
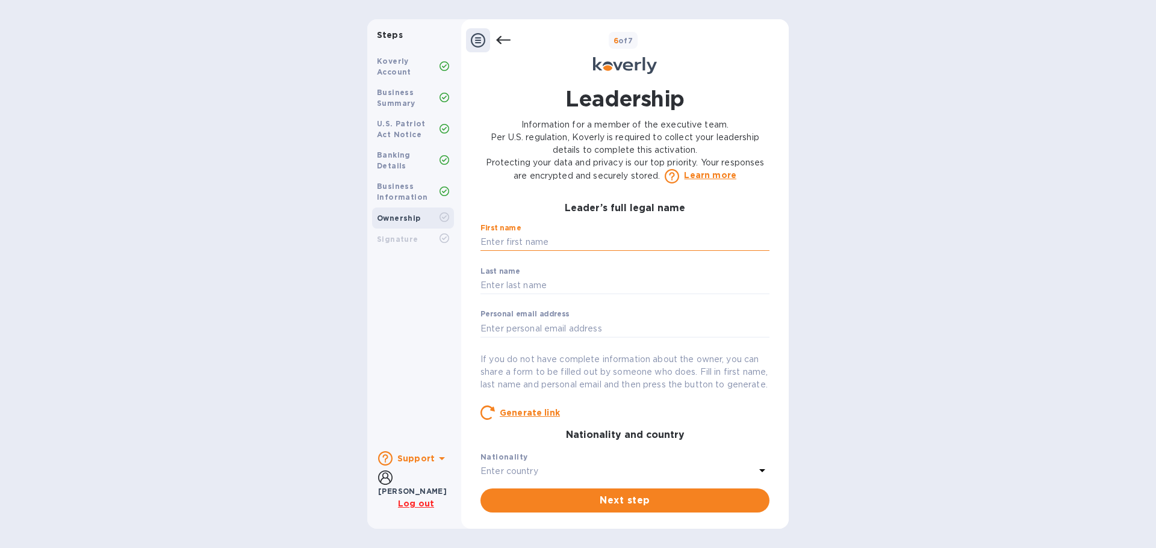
click at [548, 238] on input "text" at bounding box center [624, 243] width 289 height 18
type input "[PERSON_NAME]"
type input "[EMAIL_ADDRESS][DOMAIN_NAME]"
type input "[STREET_ADDRESS][PERSON_NAME]"
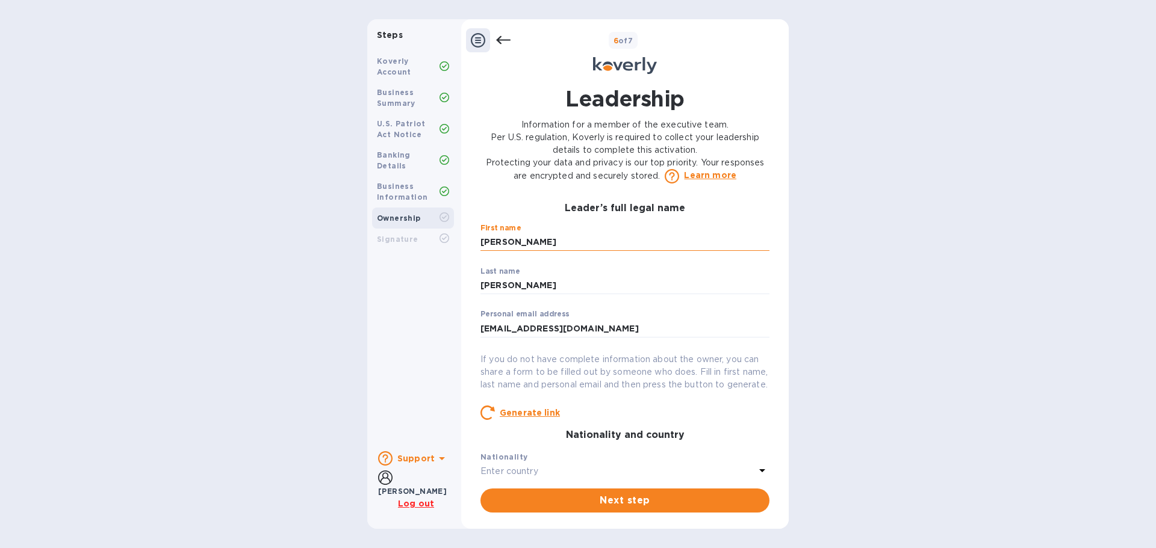
type input "Toms River"
type input "[GEOGRAPHIC_DATA]"
type input "08755"
type input "***59"
click at [546, 321] on input "[EMAIL_ADDRESS][DOMAIN_NAME]" at bounding box center [624, 329] width 289 height 18
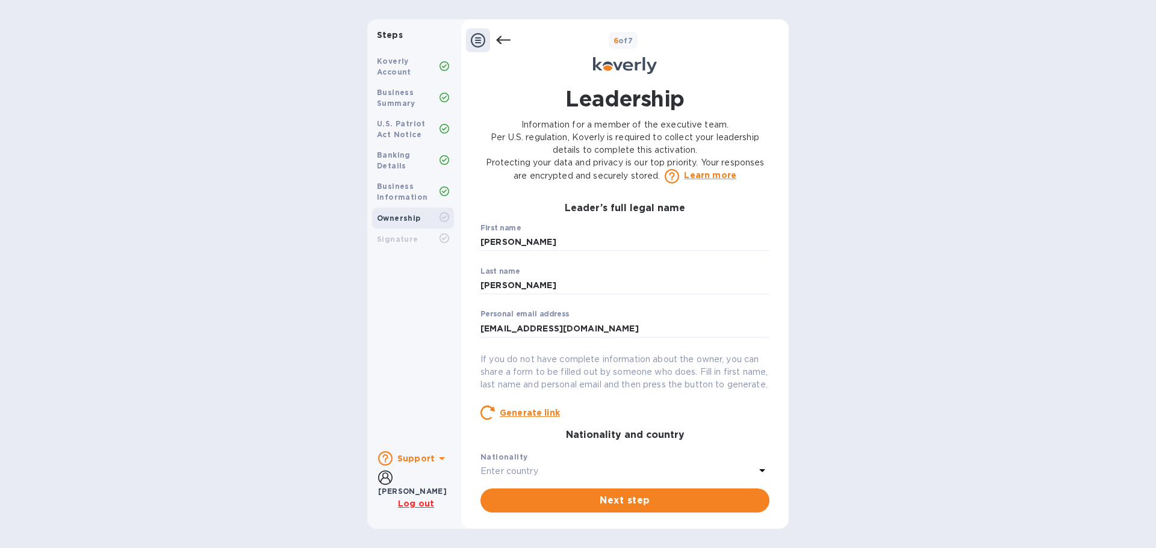
click at [569, 371] on p "If you do not have complete information about the owner, you can share a form t…" at bounding box center [624, 372] width 289 height 38
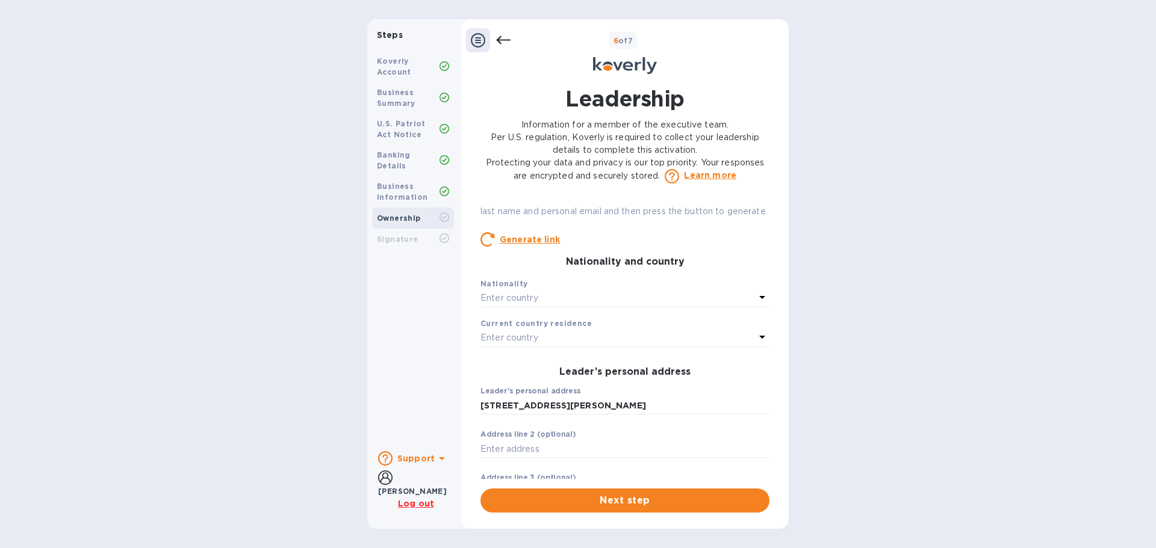
scroll to position [181, 0]
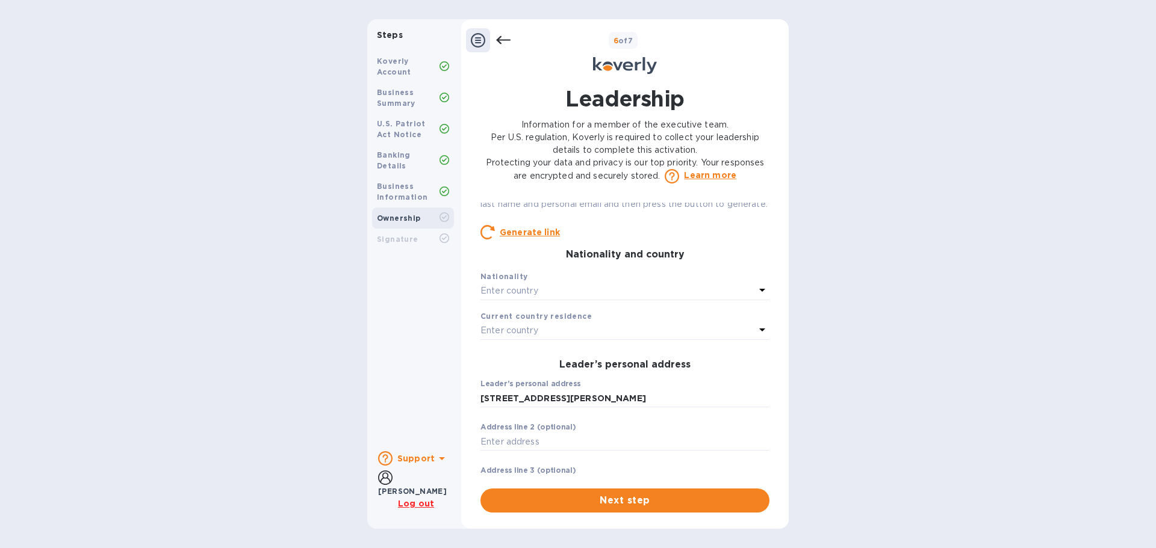
click at [540, 299] on div "Enter country" at bounding box center [617, 291] width 274 height 17
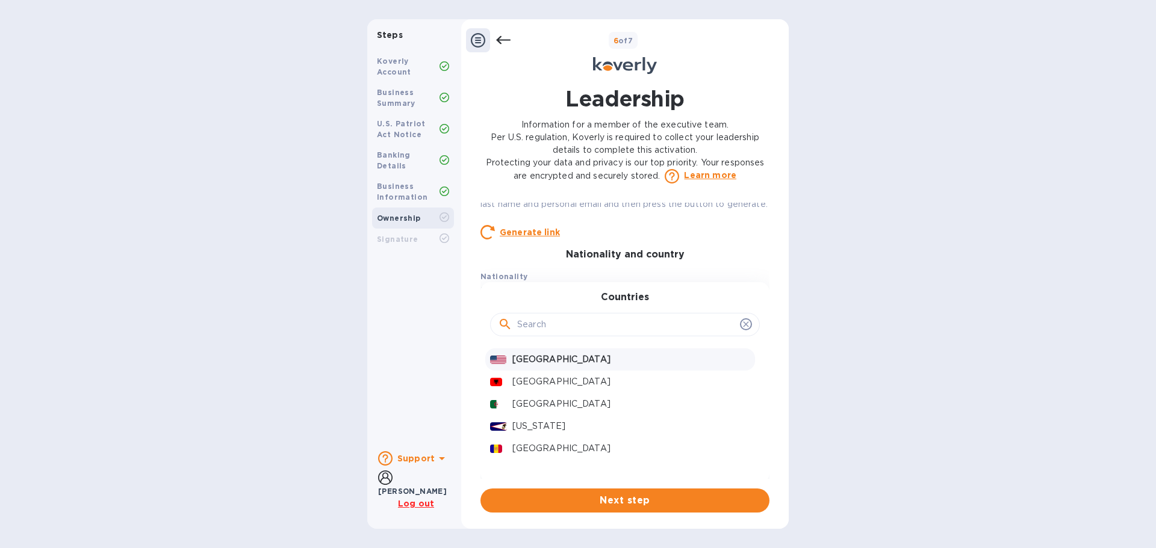
click at [550, 366] on p "[GEOGRAPHIC_DATA]" at bounding box center [631, 359] width 238 height 13
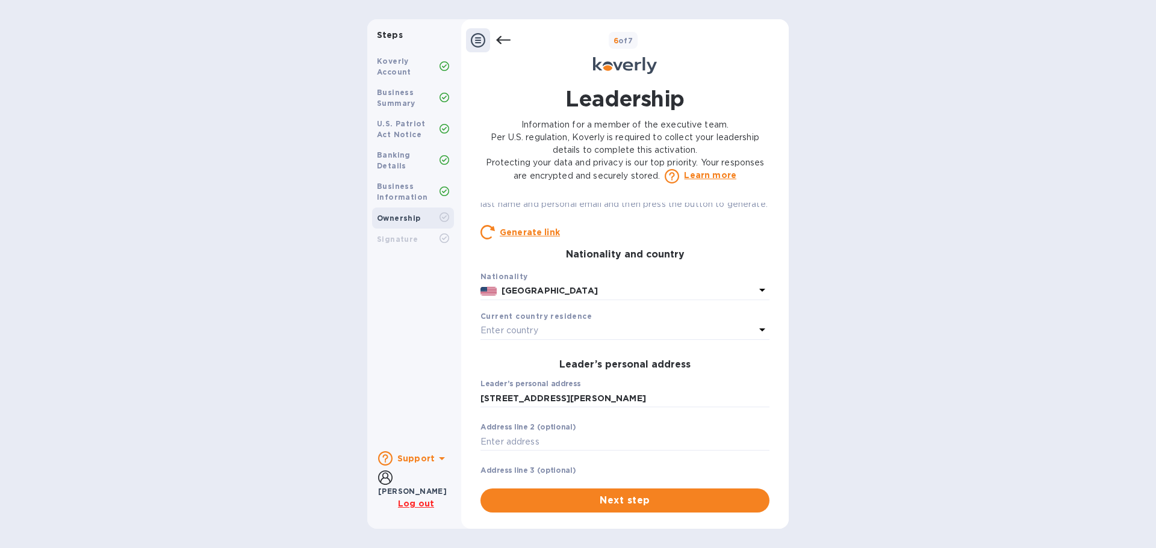
click at [530, 337] on p "Enter country" at bounding box center [509, 330] width 58 height 13
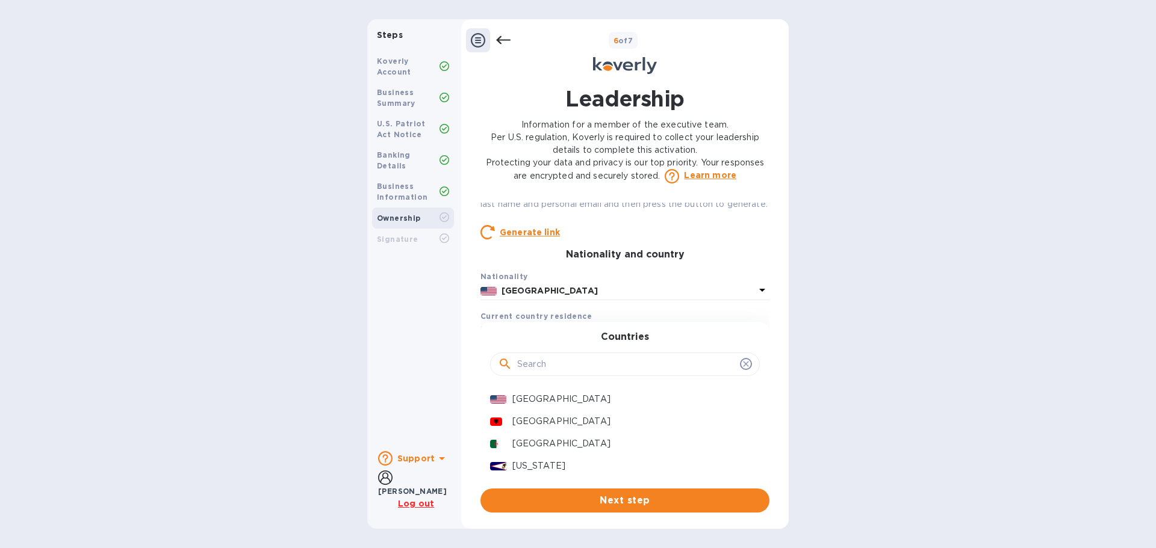
click at [552, 406] on p "[GEOGRAPHIC_DATA]" at bounding box center [631, 399] width 238 height 13
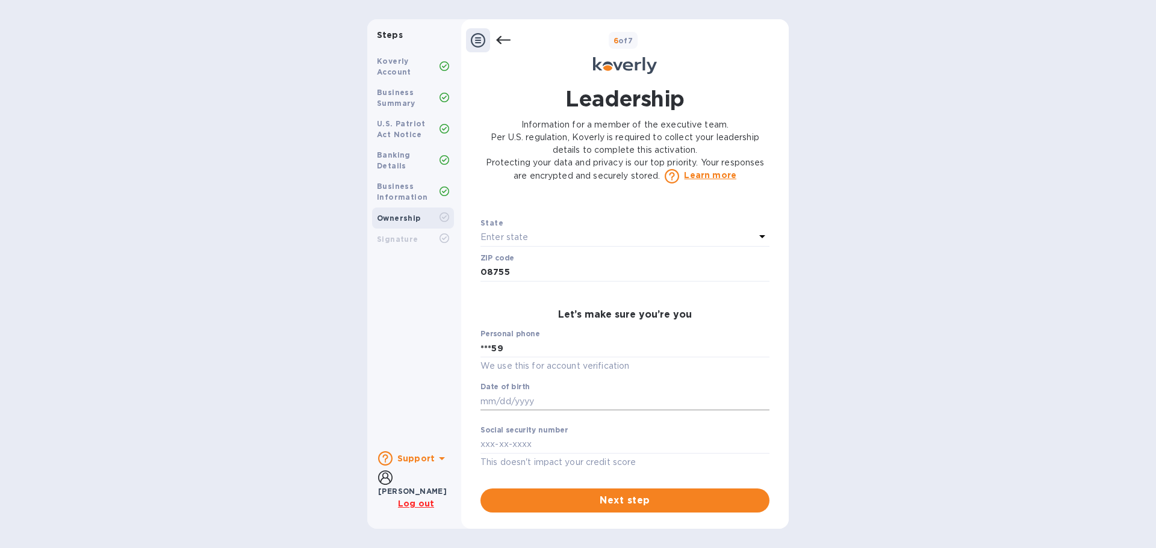
scroll to position [482, 0]
click at [527, 356] on input "***59" at bounding box center [624, 348] width 289 height 18
type input "***59"
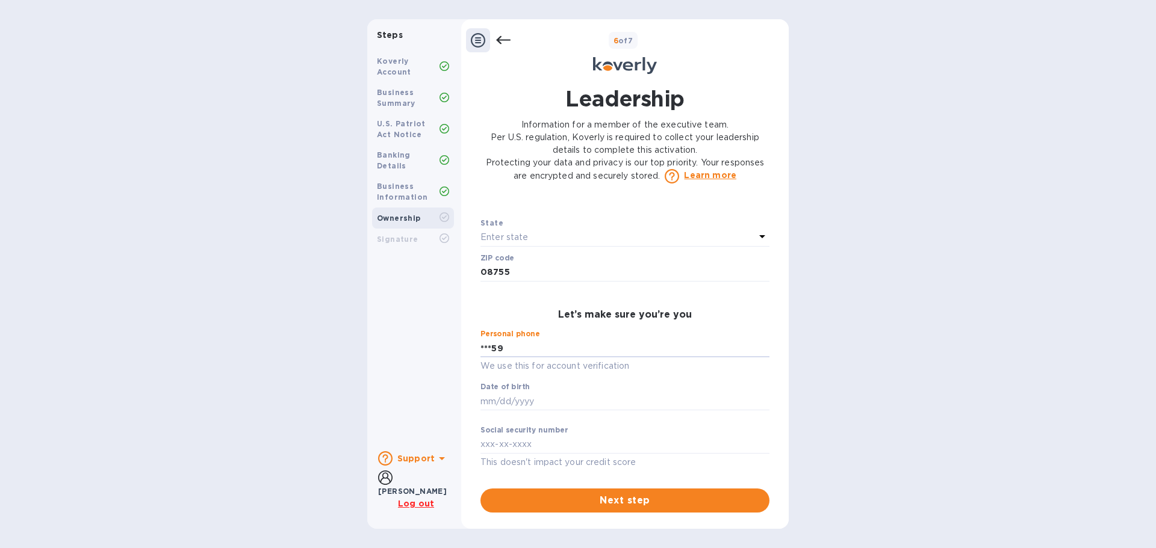
type input "Suite #205"
type input "***59"
click at [547, 407] on input "text" at bounding box center [624, 401] width 289 height 18
type input "***89"
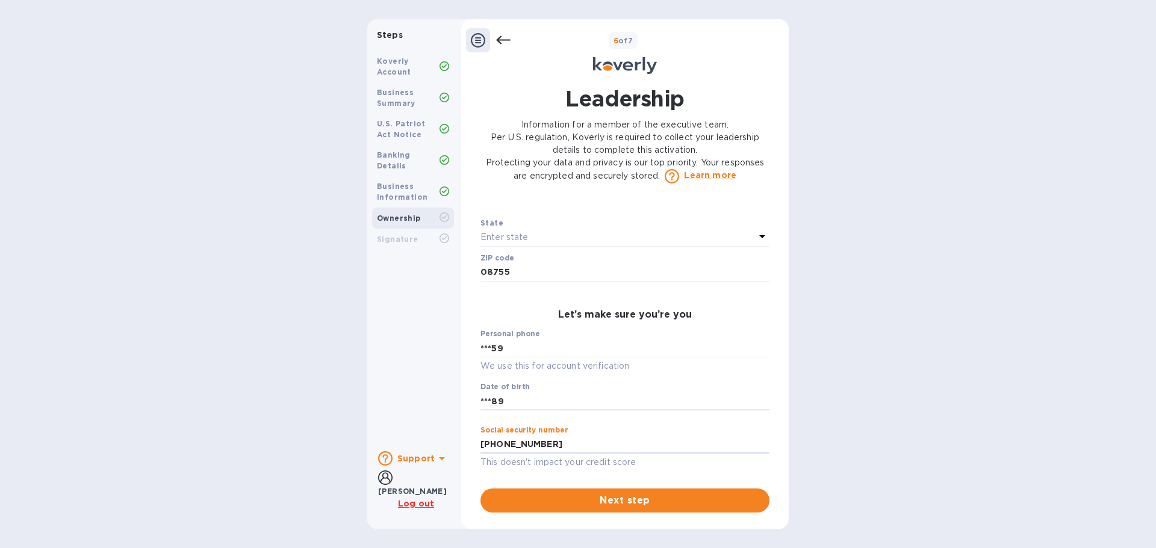
type input "***96"
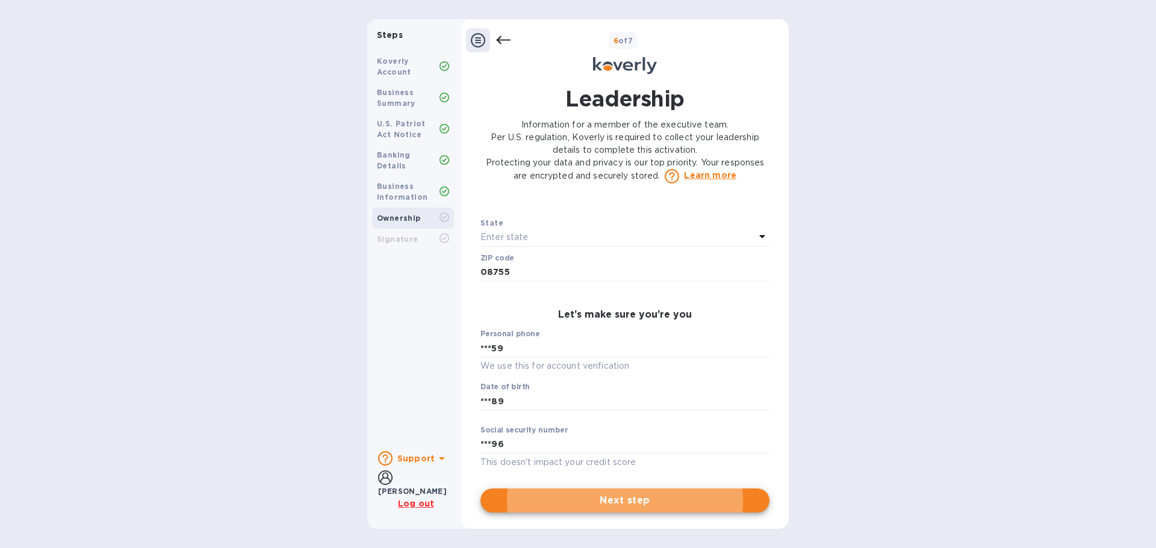
scroll to position [486, 0]
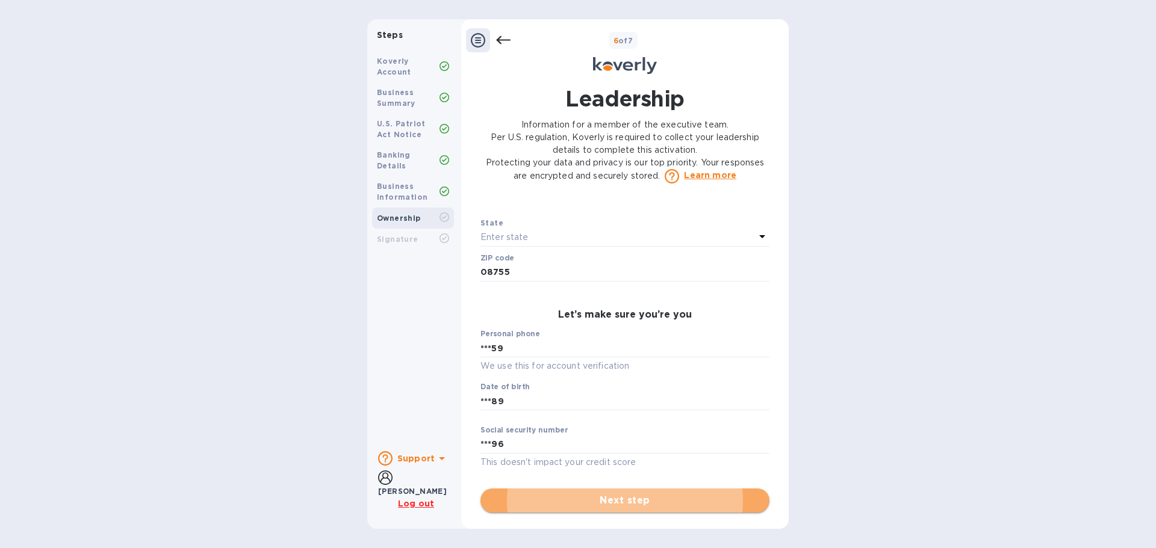
click at [610, 510] on button "Next step" at bounding box center [624, 501] width 289 height 24
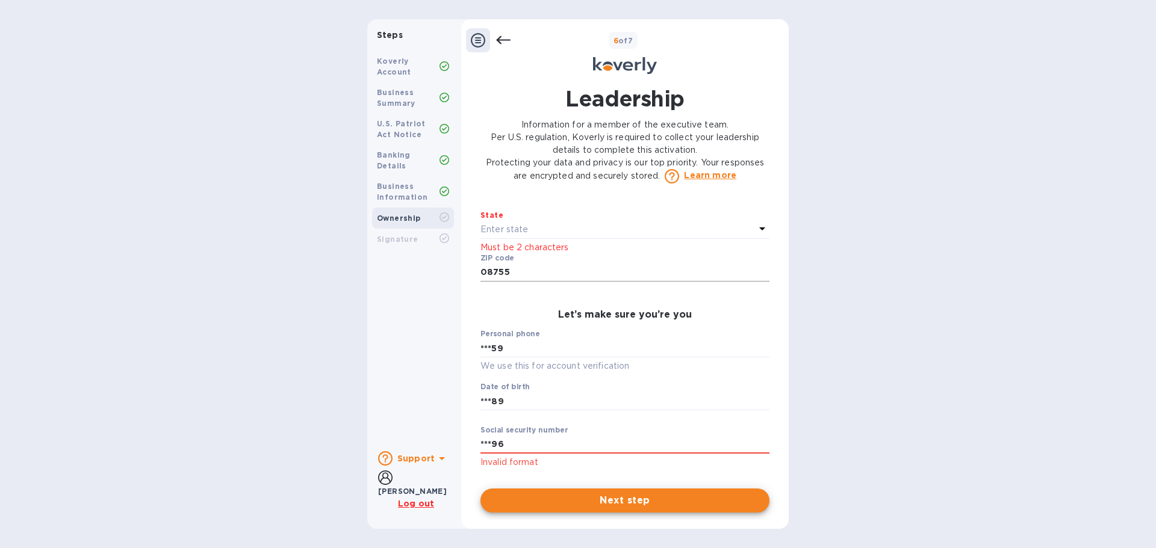
scroll to position [426, 0]
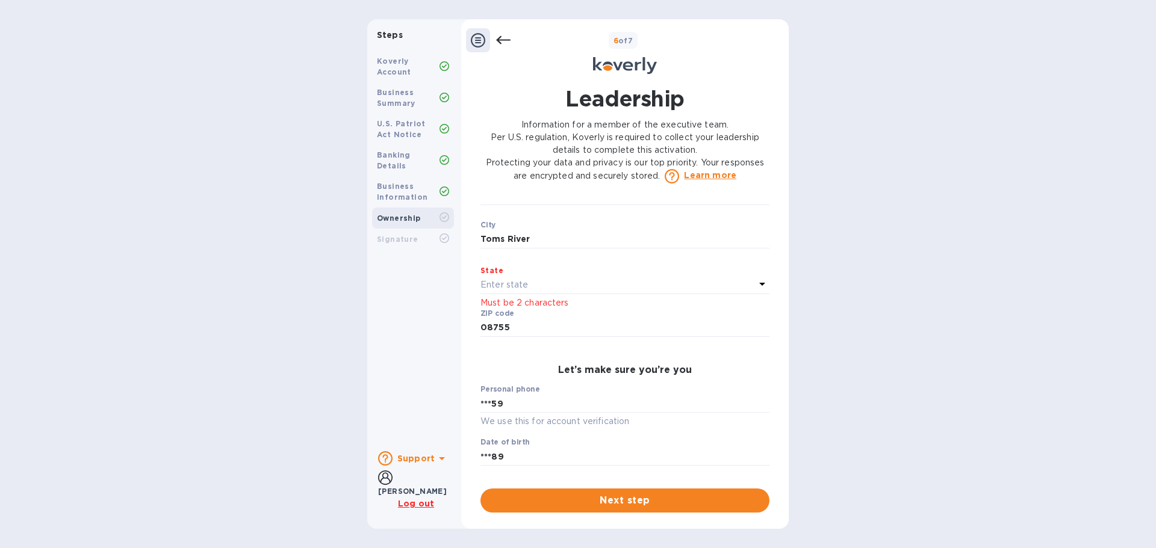
click at [539, 294] on div "Enter state" at bounding box center [617, 285] width 274 height 17
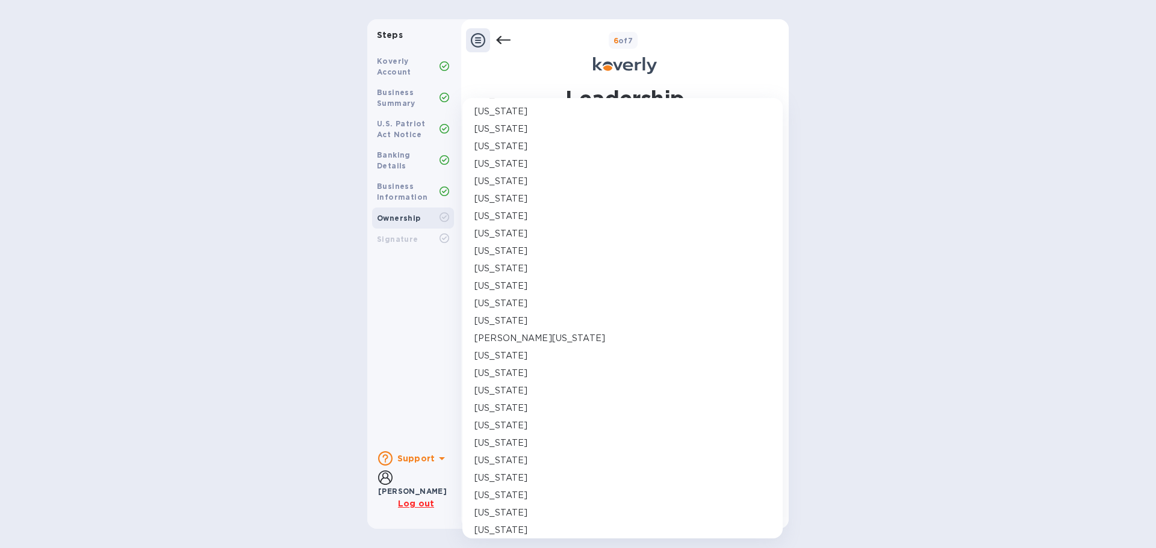
scroll to position [301, 0]
click at [518, 501] on div "[US_STATE]" at bounding box center [622, 505] width 296 height 13
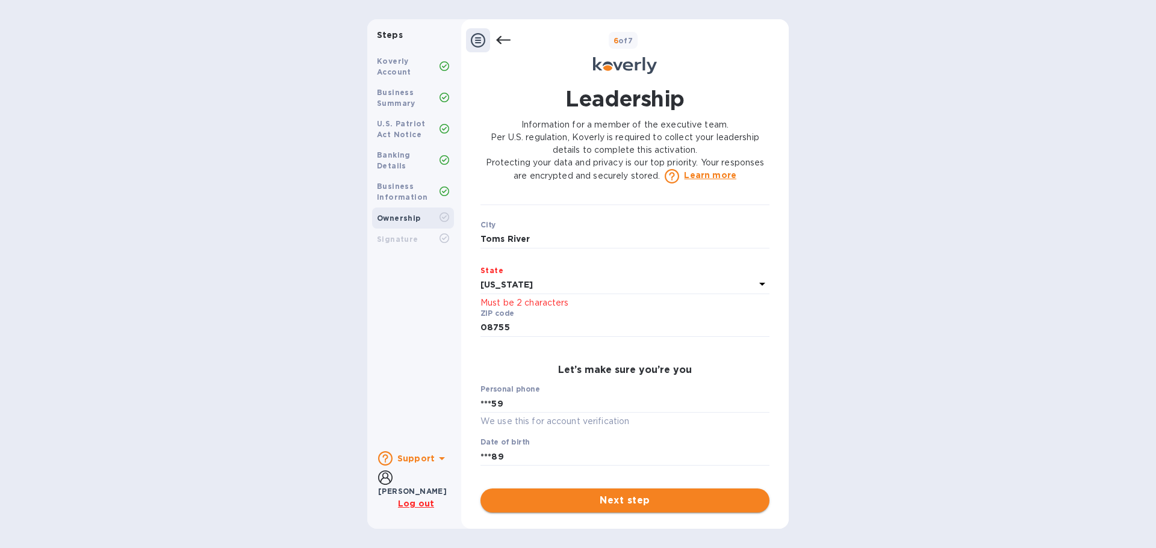
click at [526, 501] on span "Next step" at bounding box center [625, 501] width 270 height 14
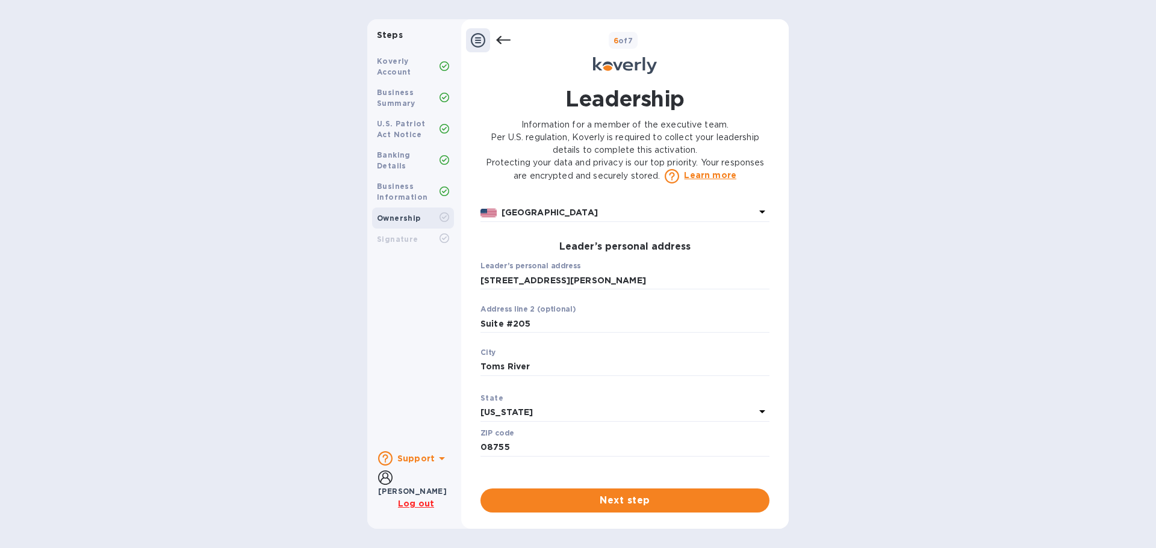
scroll to position [486, 0]
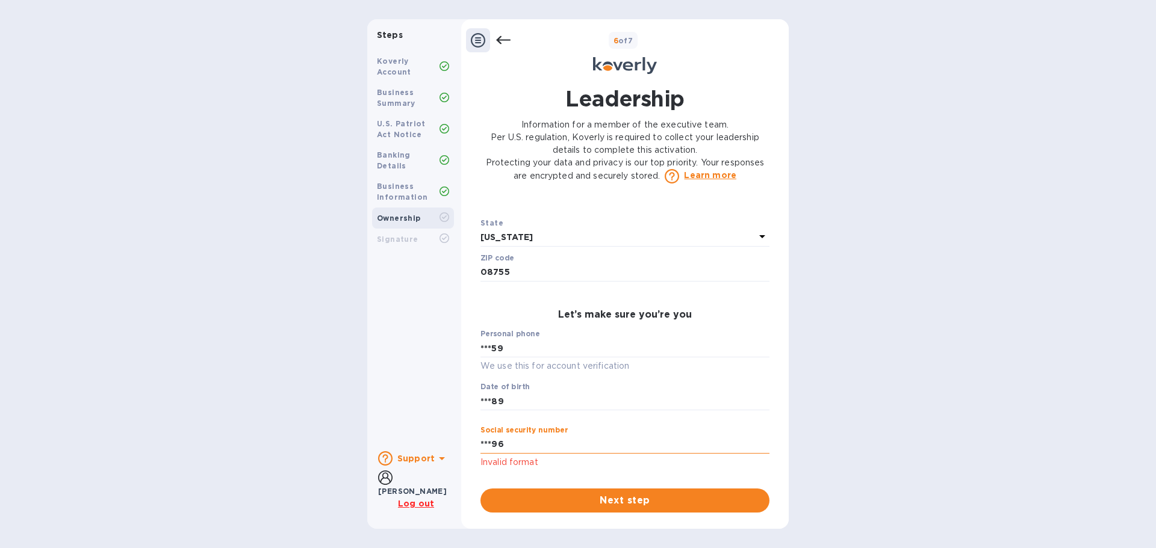
click at [545, 445] on input "***96" at bounding box center [624, 445] width 289 height 18
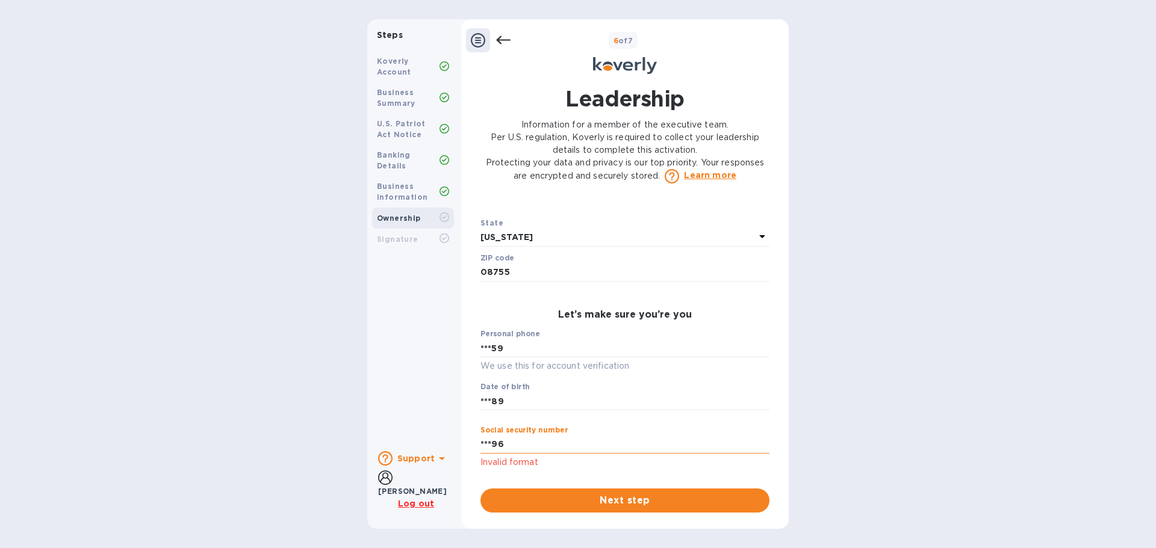
type input "***96"
type input "***69"
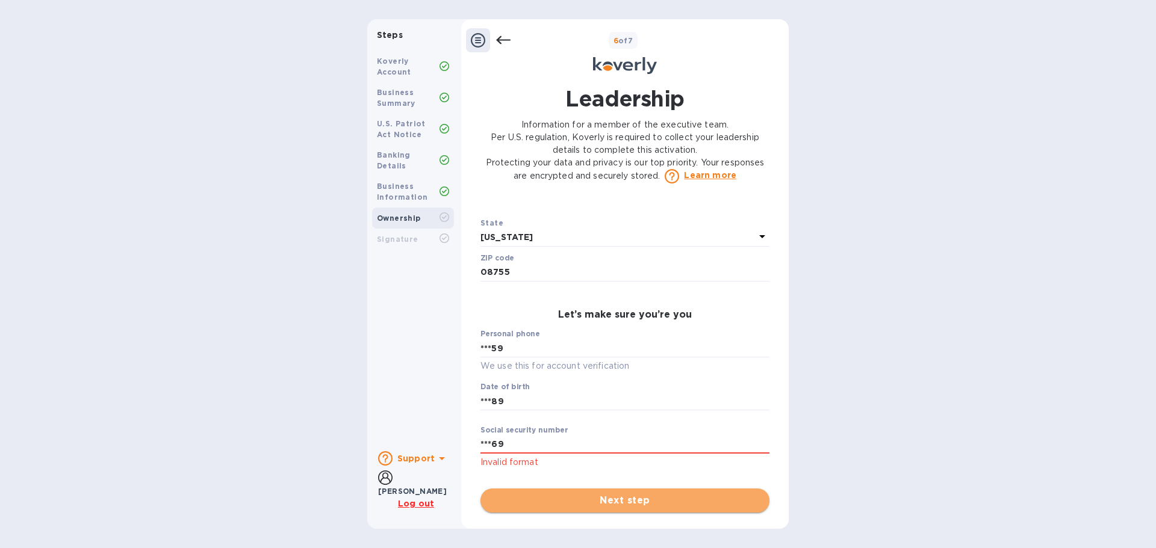
click at [548, 500] on span "Next step" at bounding box center [625, 501] width 270 height 14
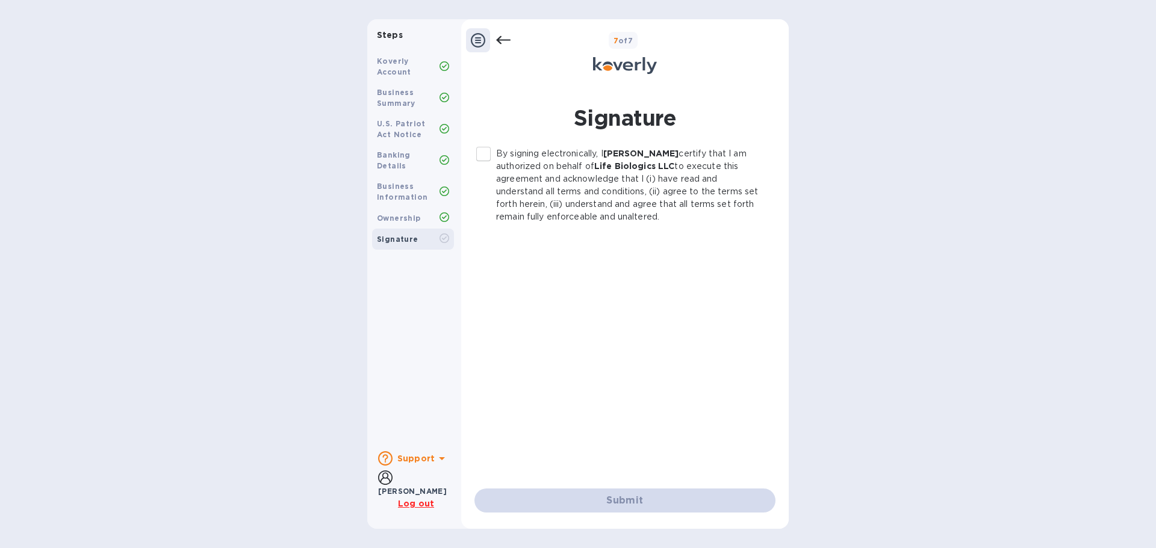
click at [486, 161] on input "By signing electronically, I [PERSON_NAME] certify that I am authorized on beha…" at bounding box center [483, 153] width 25 height 25
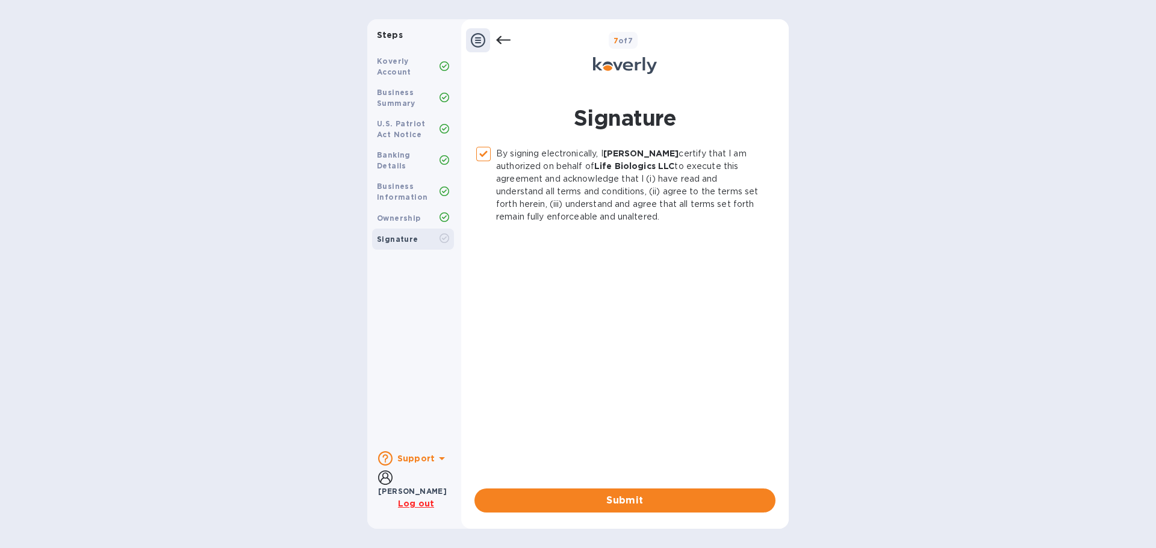
click at [574, 484] on div "By signing electronically, I [PERSON_NAME] certify that I am authorized on beha…" at bounding box center [624, 329] width 301 height 365
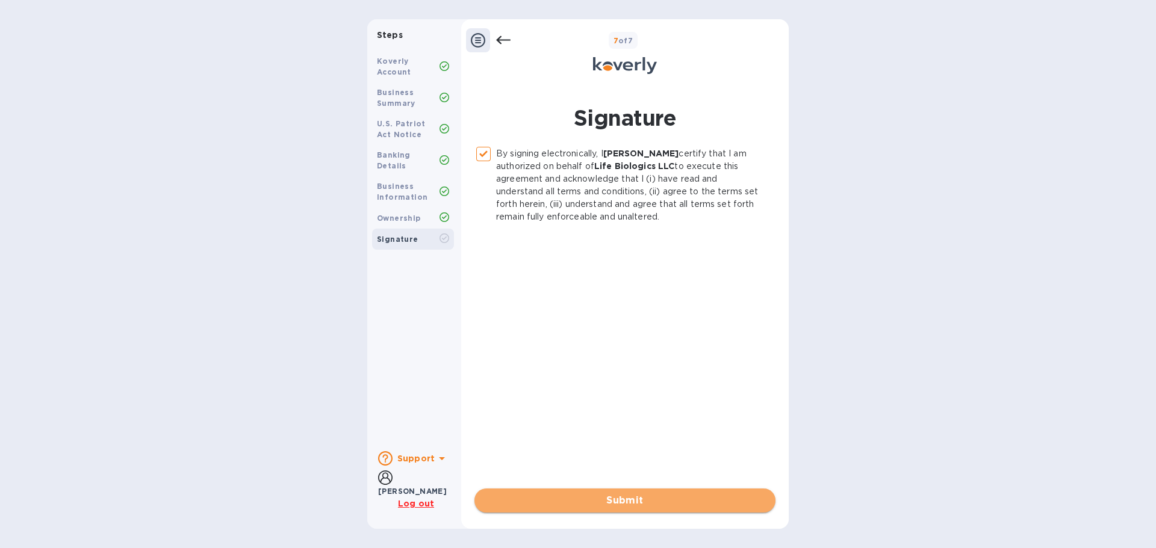
click at [574, 492] on button "Submit" at bounding box center [624, 501] width 301 height 24
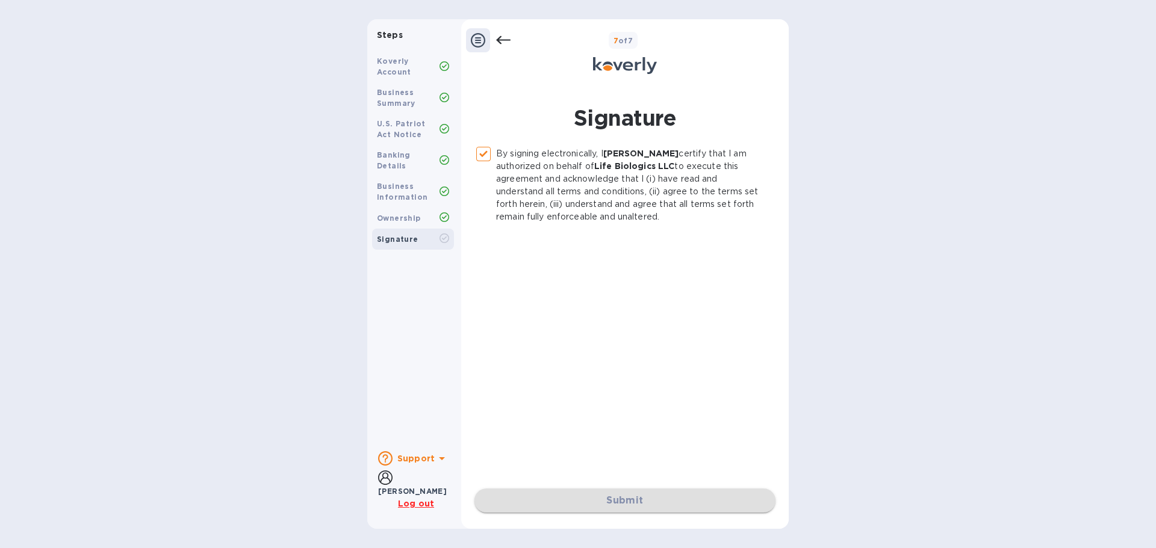
checkbox input "false"
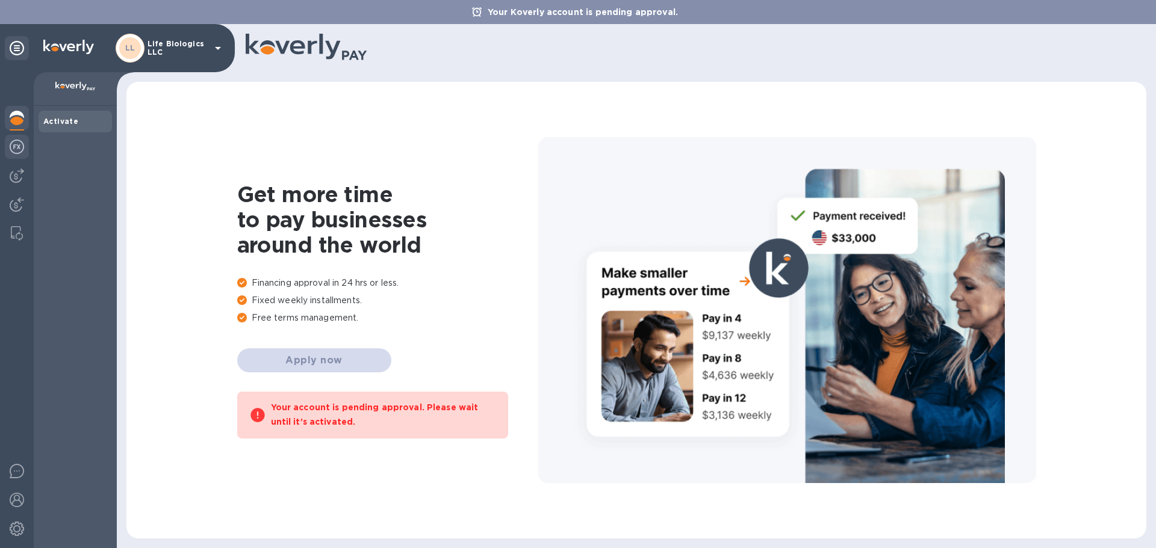
click at [19, 152] on img at bounding box center [17, 147] width 14 height 14
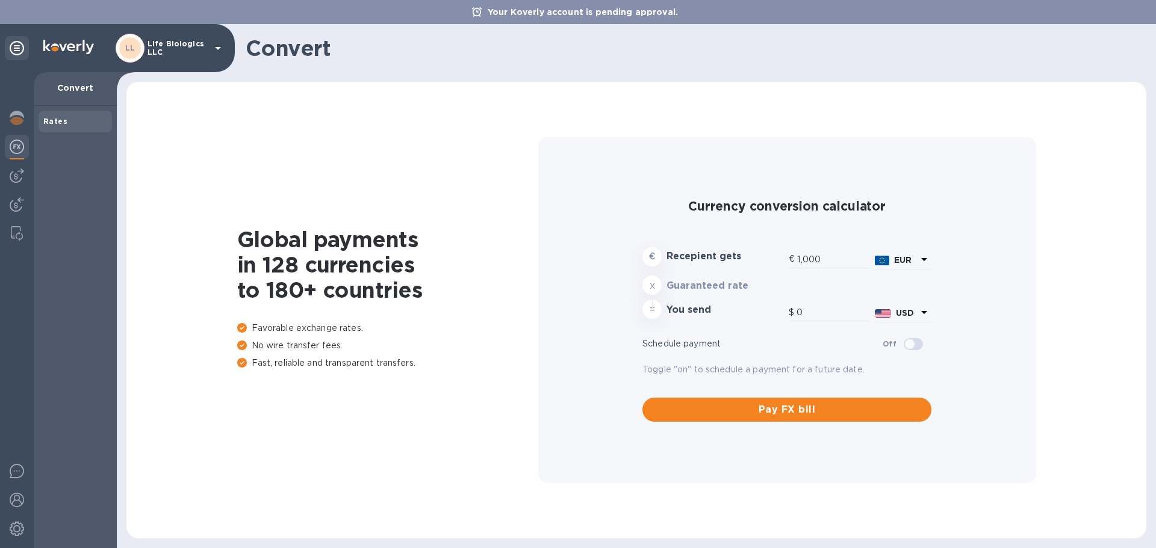
type input "1,193.66"
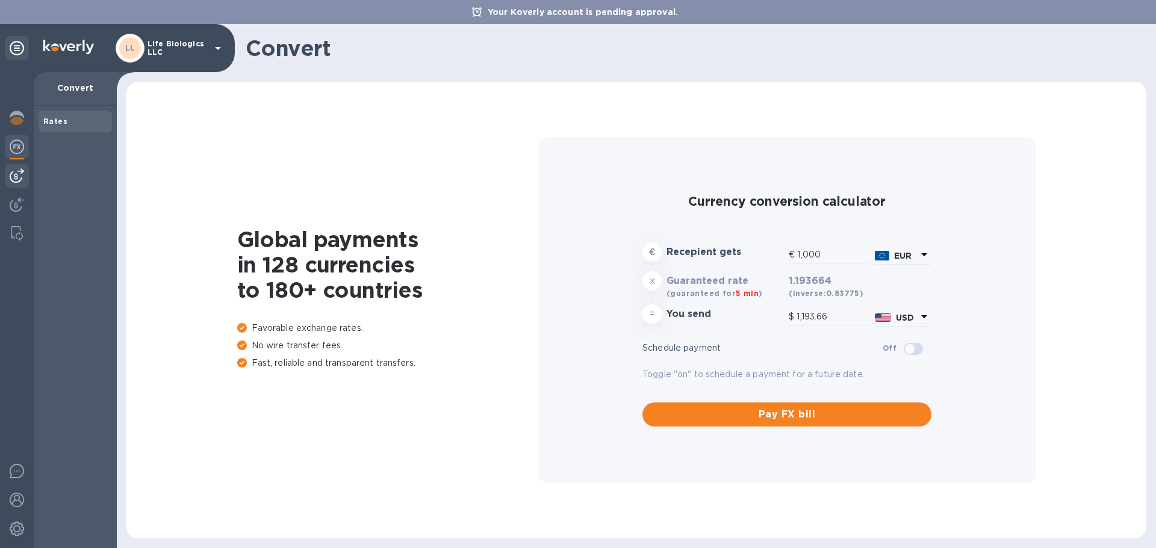
click at [26, 180] on div at bounding box center [17, 176] width 24 height 24
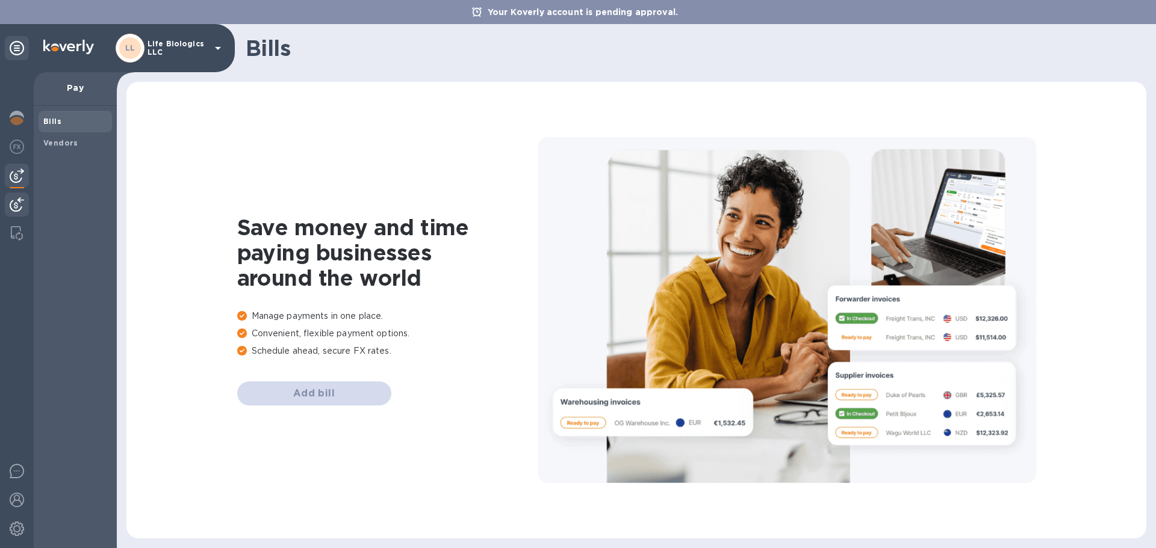
click at [25, 201] on div at bounding box center [17, 206] width 24 height 26
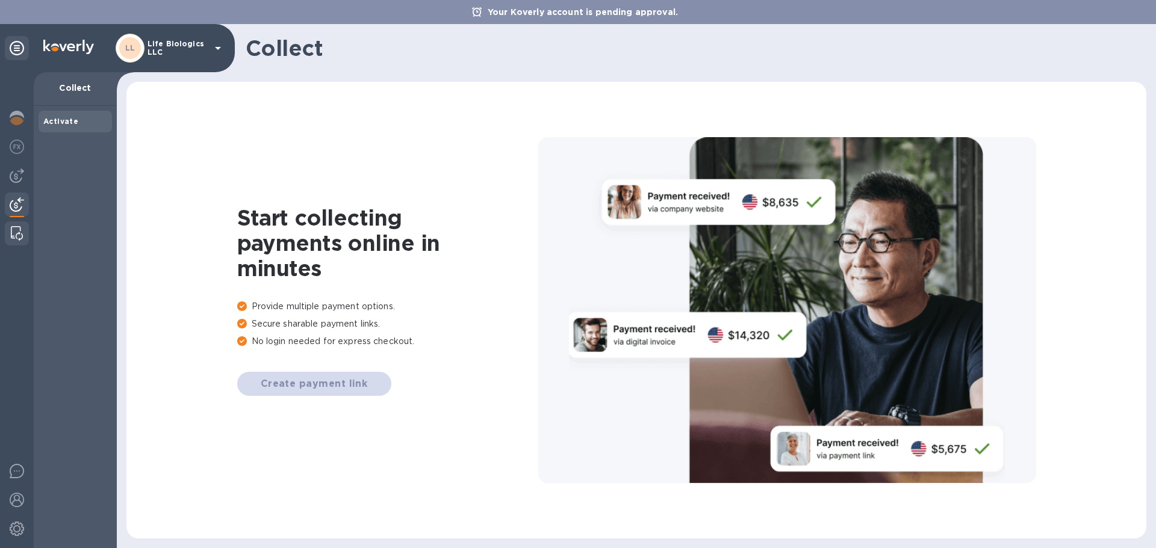
click at [17, 228] on img at bounding box center [17, 233] width 12 height 14
